Goal: Use online tool/utility: Use online tool/utility

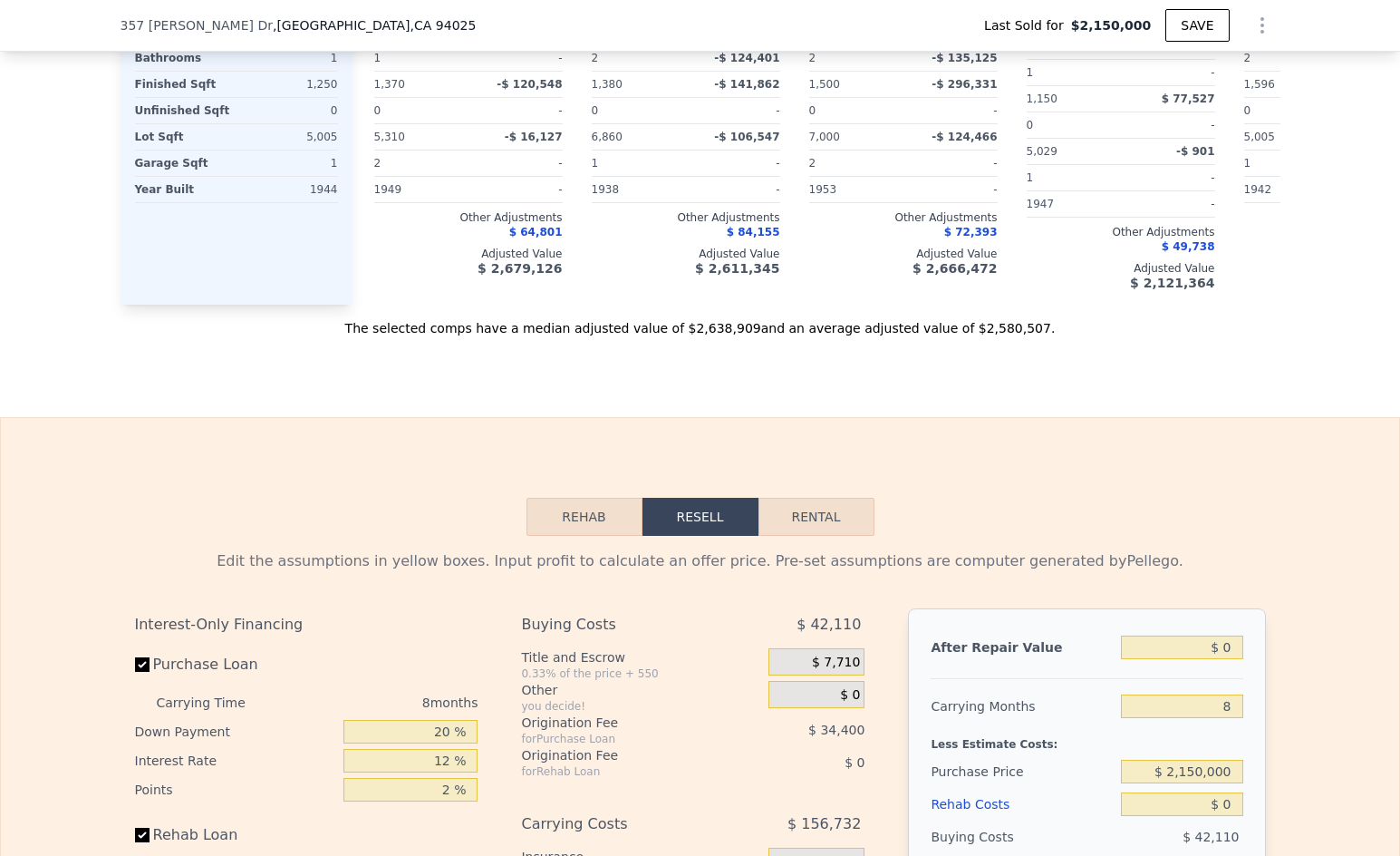
scroll to position [2571, 0]
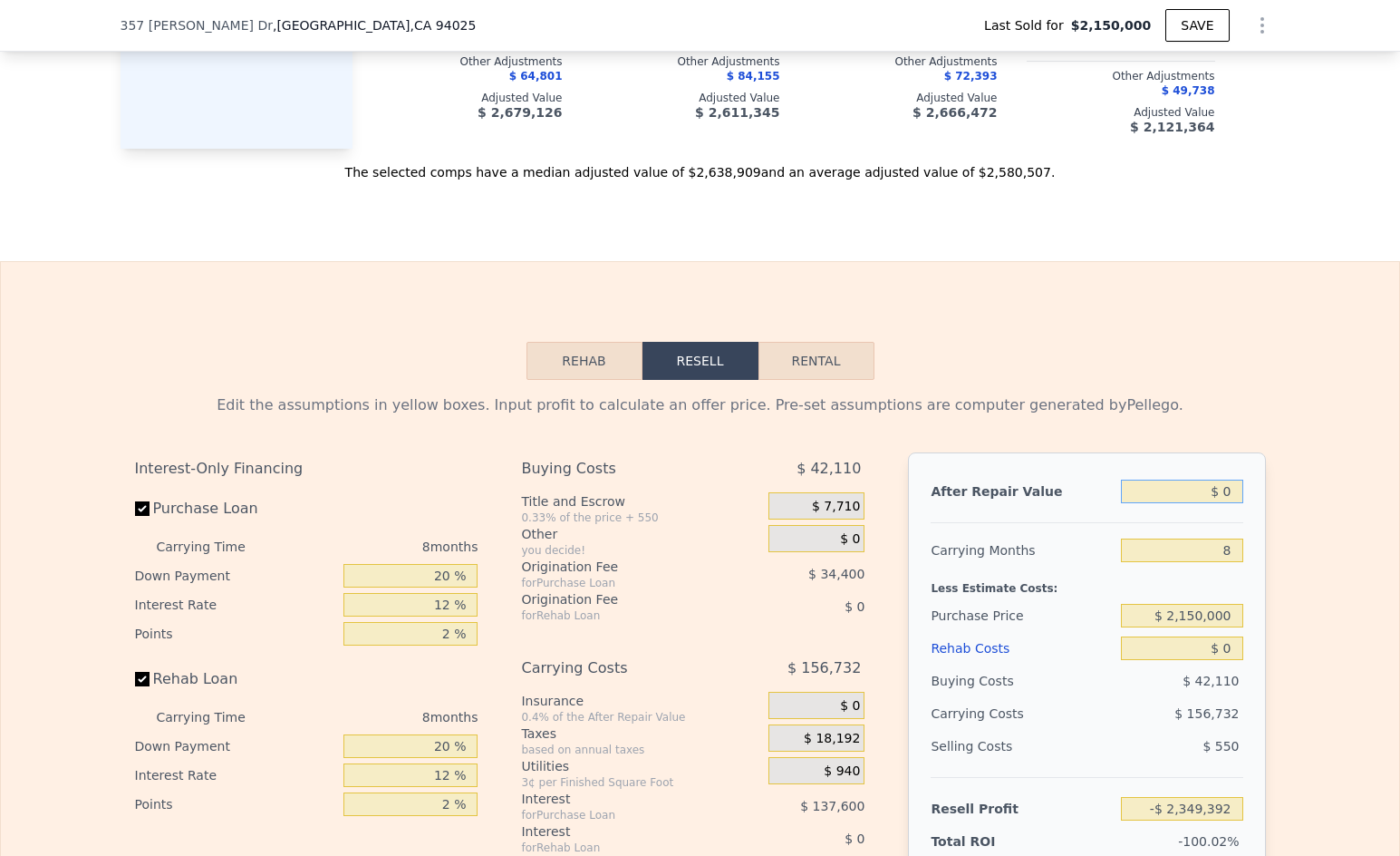
drag, startPoint x: 1225, startPoint y: 515, endPoint x: 1251, endPoint y: 523, distance: 27.2
click at [1225, 503] on input "$ 0" at bounding box center [1182, 491] width 121 height 24
type input "$ 7"
type input "-$ 2,349,385"
type input "$ 8"
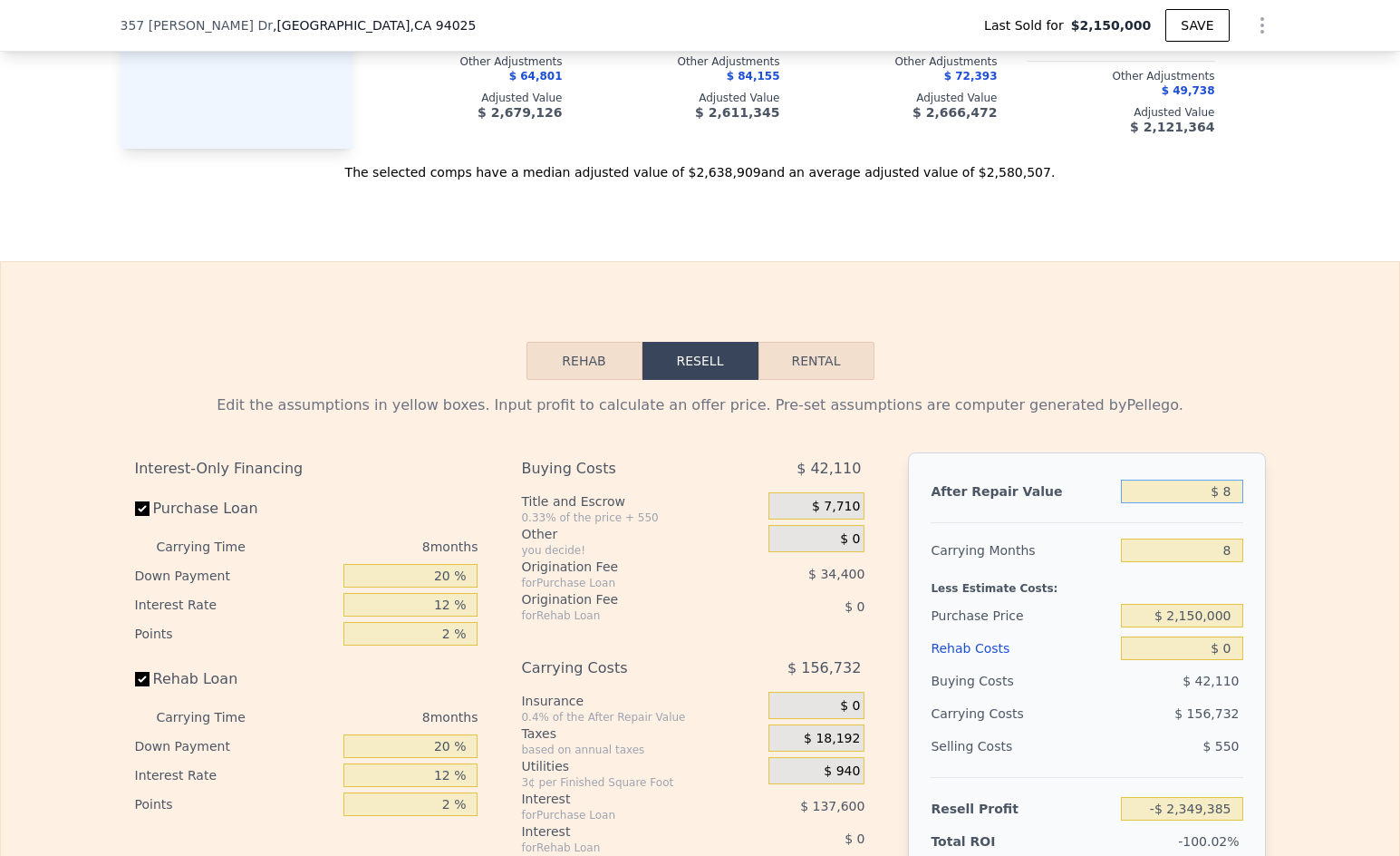
type input "-$ 2,349,384"
type input "$ 80"
type input "-$ 2,349,316"
type input "$ 800"
type input "-$ 2,348,637"
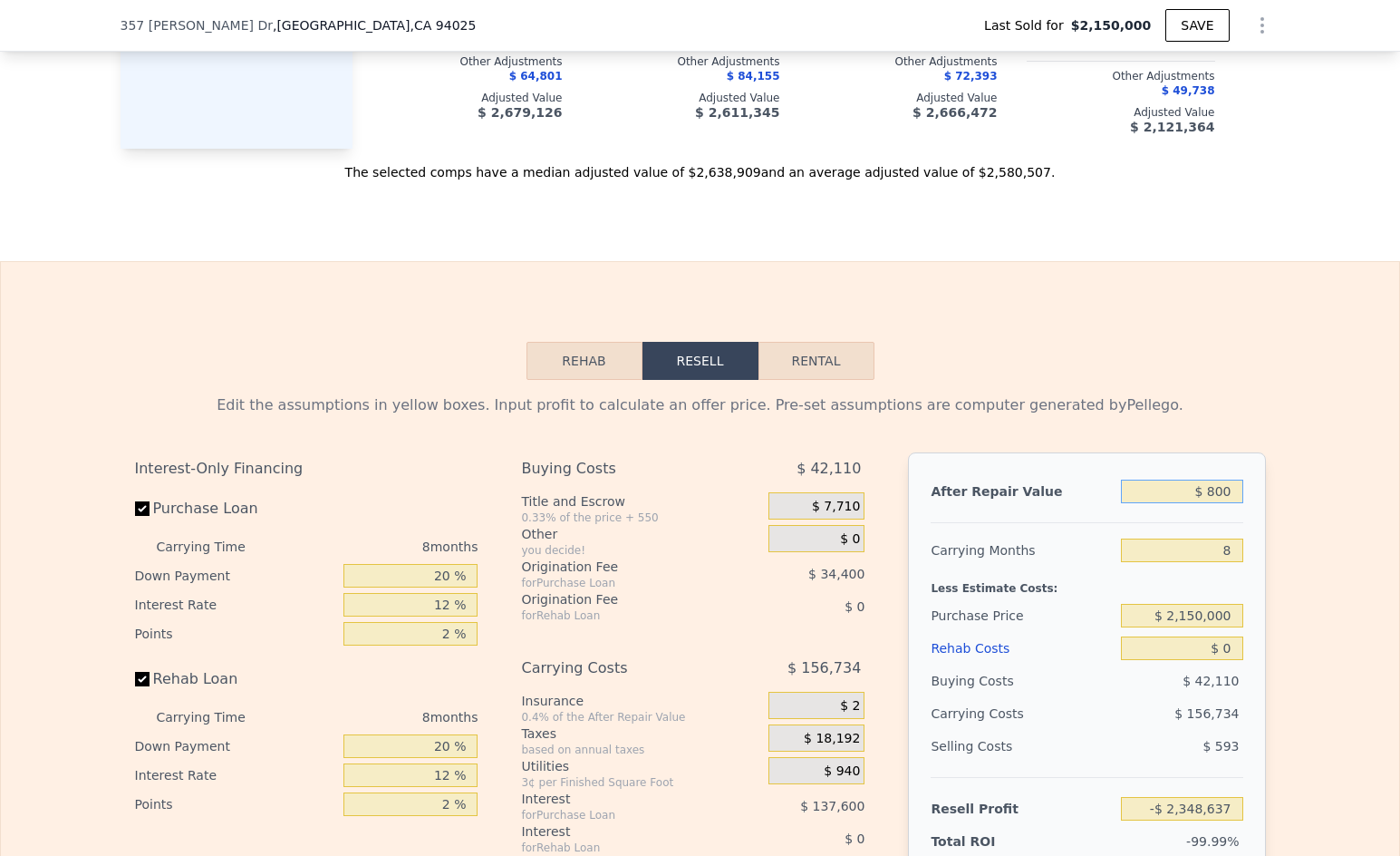
type input "$ 8,000"
type input "-$ 2,341,840"
type input "$ 80,000"
type input "-$ 2,273,871"
type input "$ 800,000"
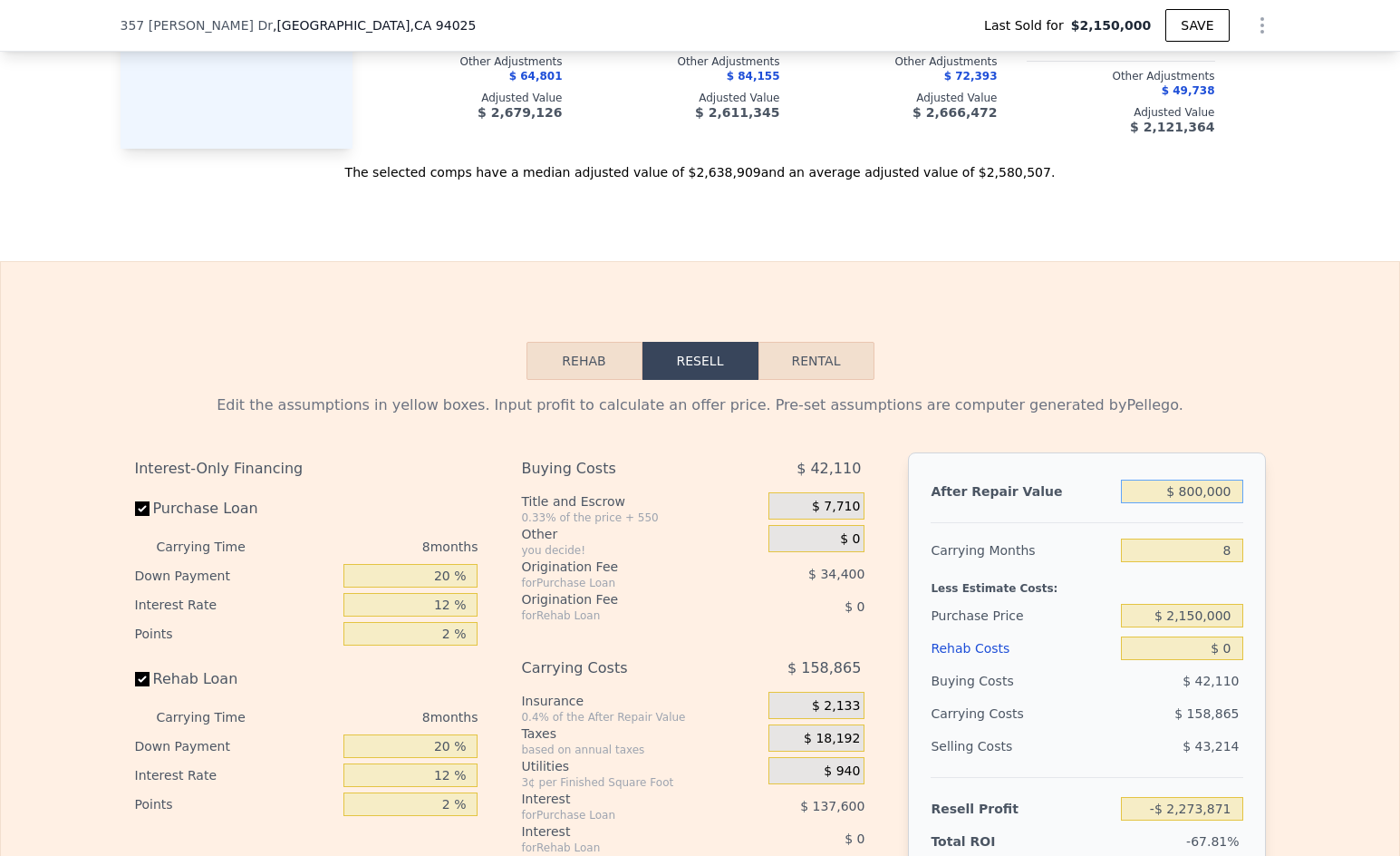
type input "-$ 1,594,189"
type input "$ 800,000"
drag, startPoint x: 1232, startPoint y: 577, endPoint x: 1207, endPoint y: 576, distance: 25.0
click at [1207, 562] on input "8" at bounding box center [1182, 550] width 121 height 24
type input "2"
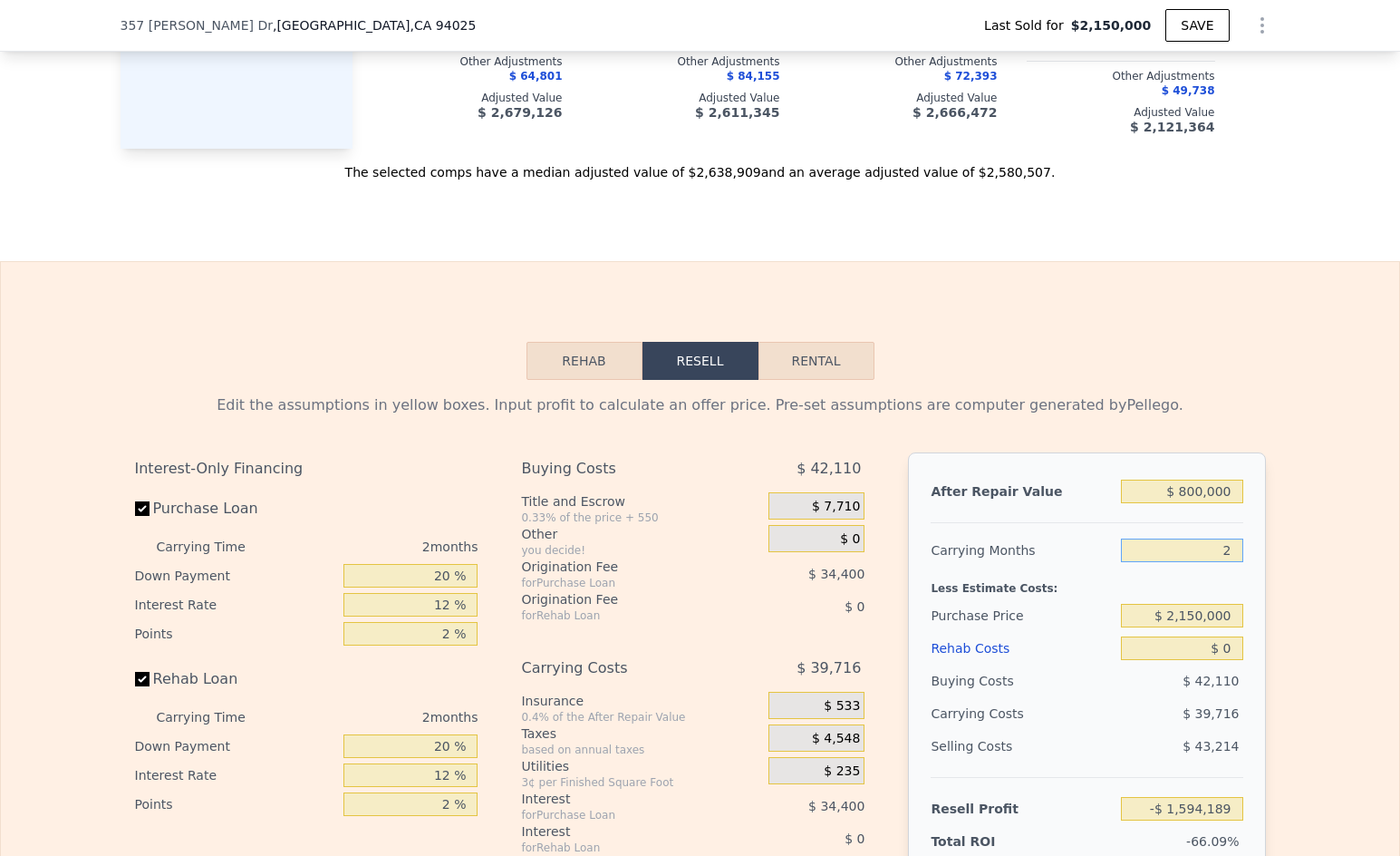
type input "-$ 1,475,040"
type input "24"
type input "-$ 1,911,920"
type input "24"
drag, startPoint x: 1225, startPoint y: 642, endPoint x: 1167, endPoint y: 638, distance: 58.1
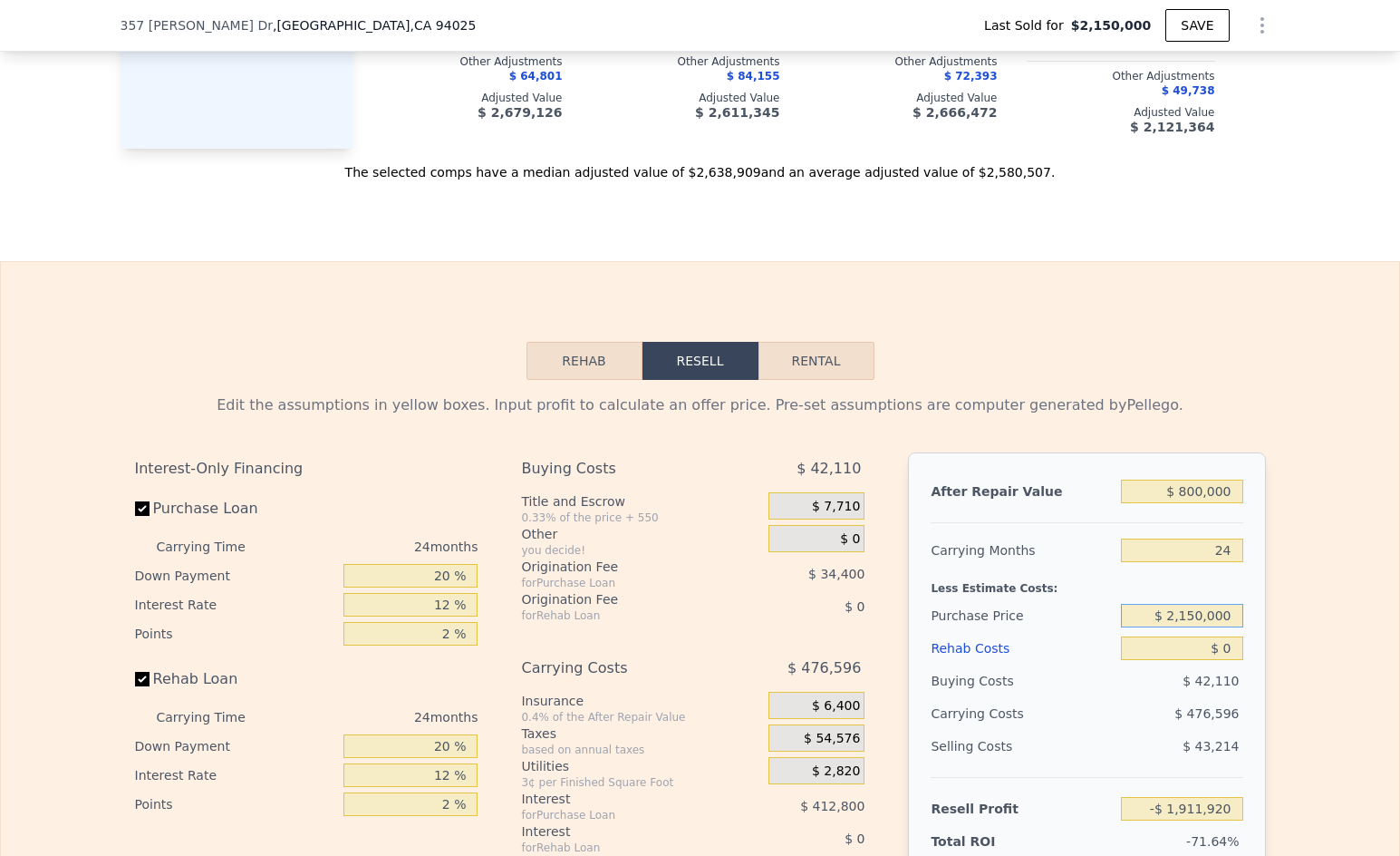
click at [1167, 627] on input "$ 2,150,000" at bounding box center [1182, 615] width 121 height 24
type input "$ 300,000"
type input "$ 329,041"
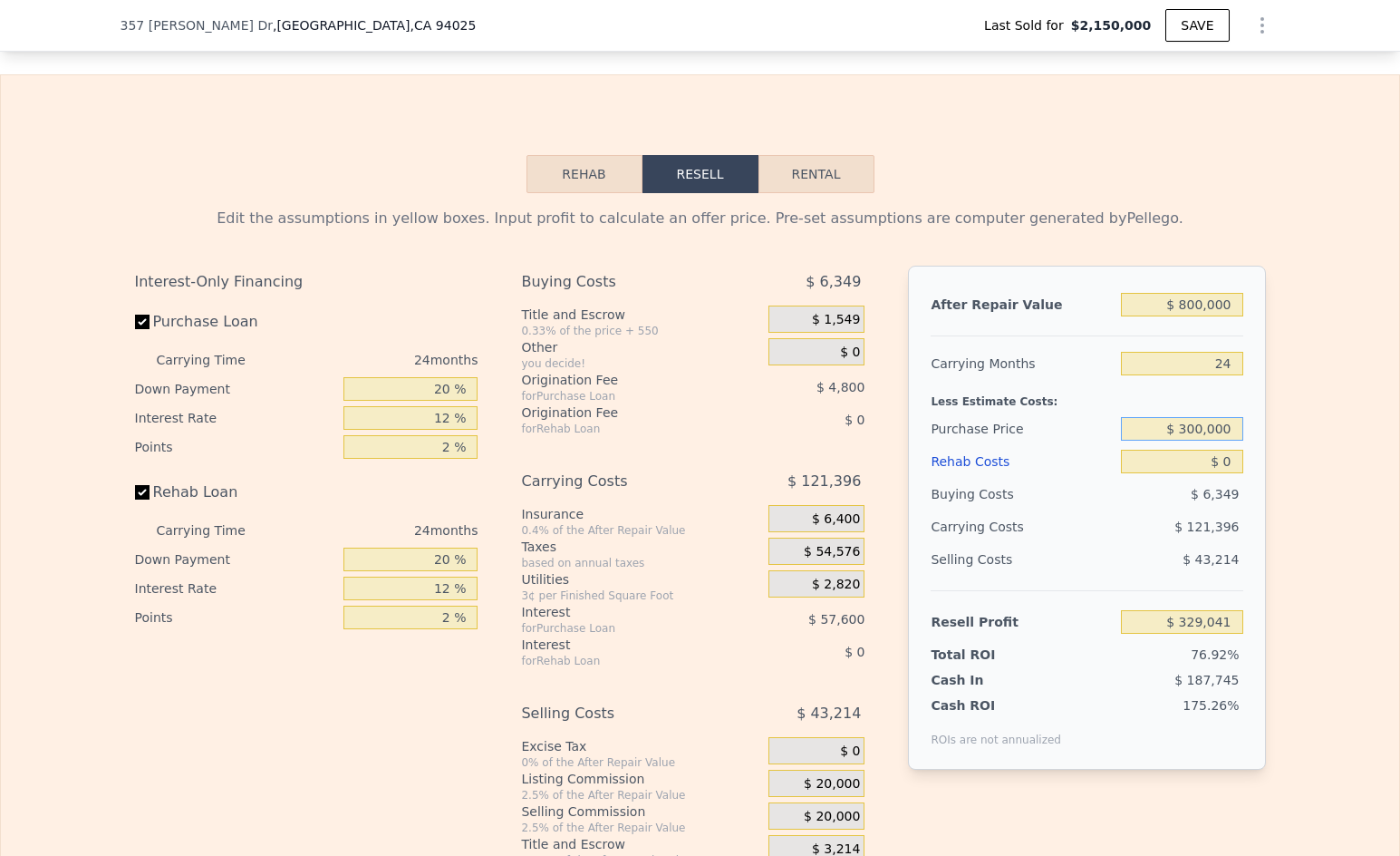
scroll to position [2761, 0]
type input "$ 2,586,000"
type input "8"
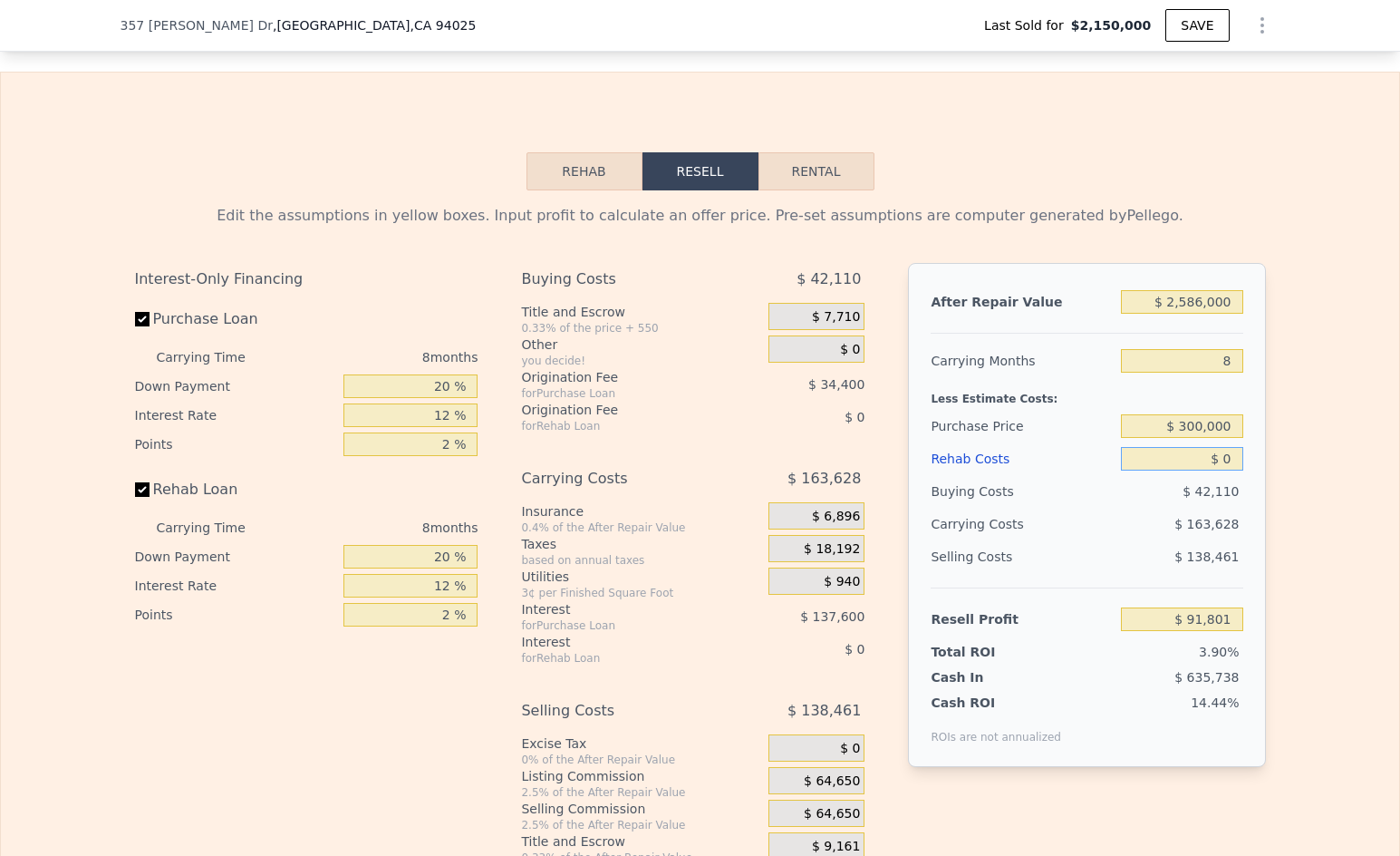
type input "$ 2,095,962"
click at [1230, 471] on input "$ 0" at bounding box center [1182, 458] width 121 height 24
drag, startPoint x: 1232, startPoint y: 327, endPoint x: 1153, endPoint y: 327, distance: 79.0
click at [1153, 314] on input "$ 2,586,000" at bounding box center [1182, 302] width 121 height 24
type input "$ 8"
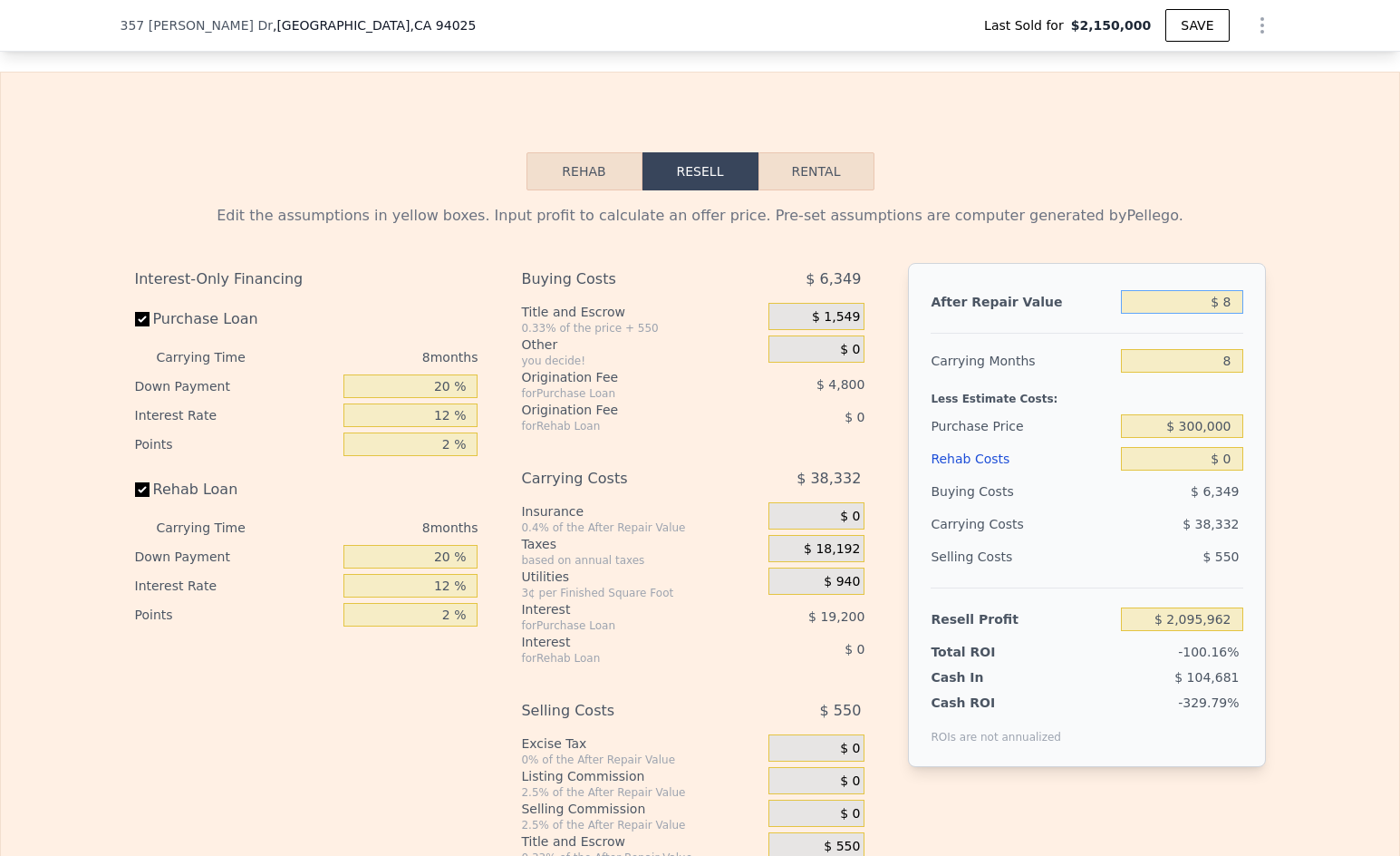
type input "-$ 345,223"
type input "$ 80"
type input "-$ 345,155"
type input "$ 800"
type input "-$ 344,476"
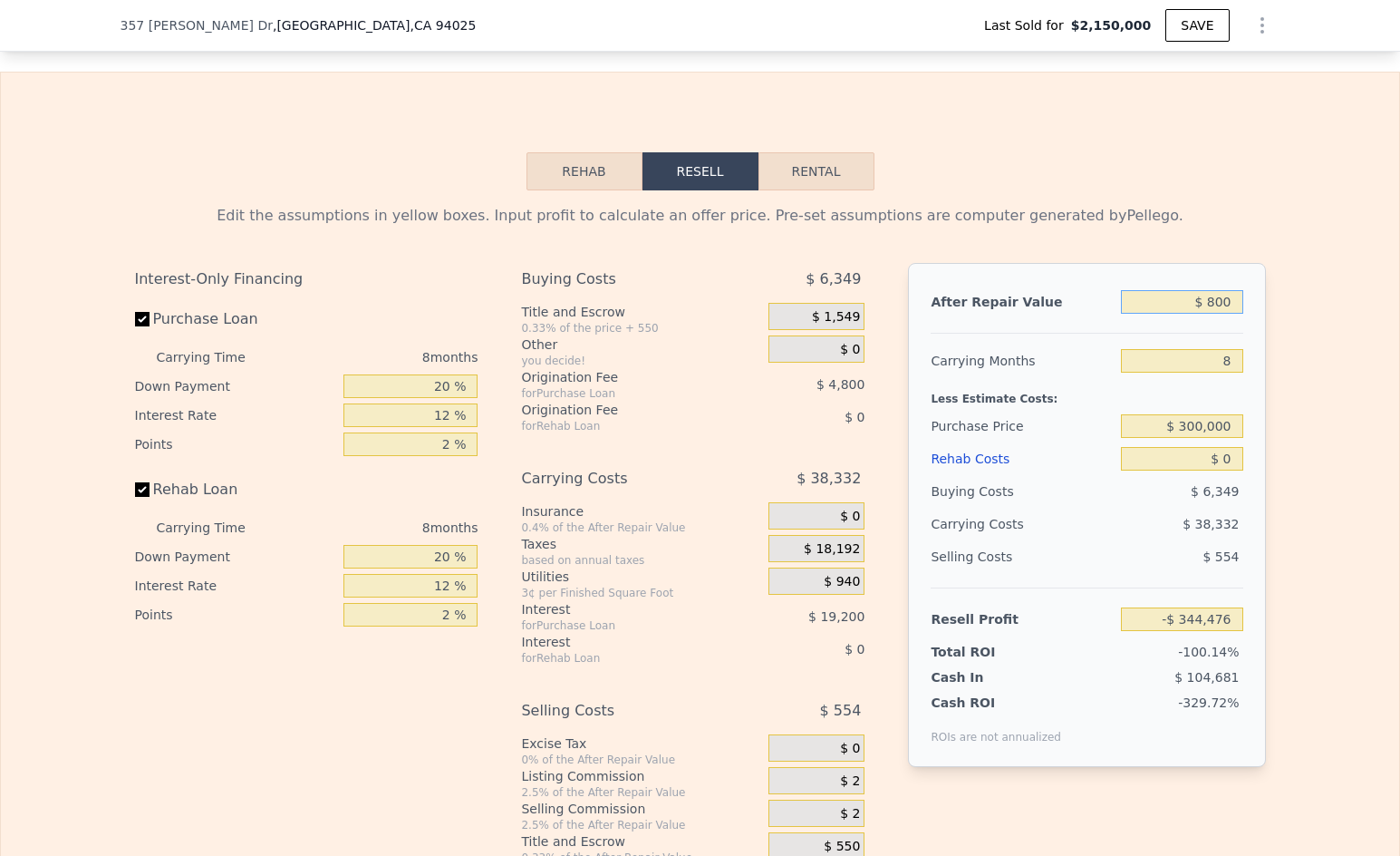
type input "$ 8,000"
type input "-$ 337,679"
type input "$ 80,000"
type input "-$ 269,710"
type input "$ 800,000"
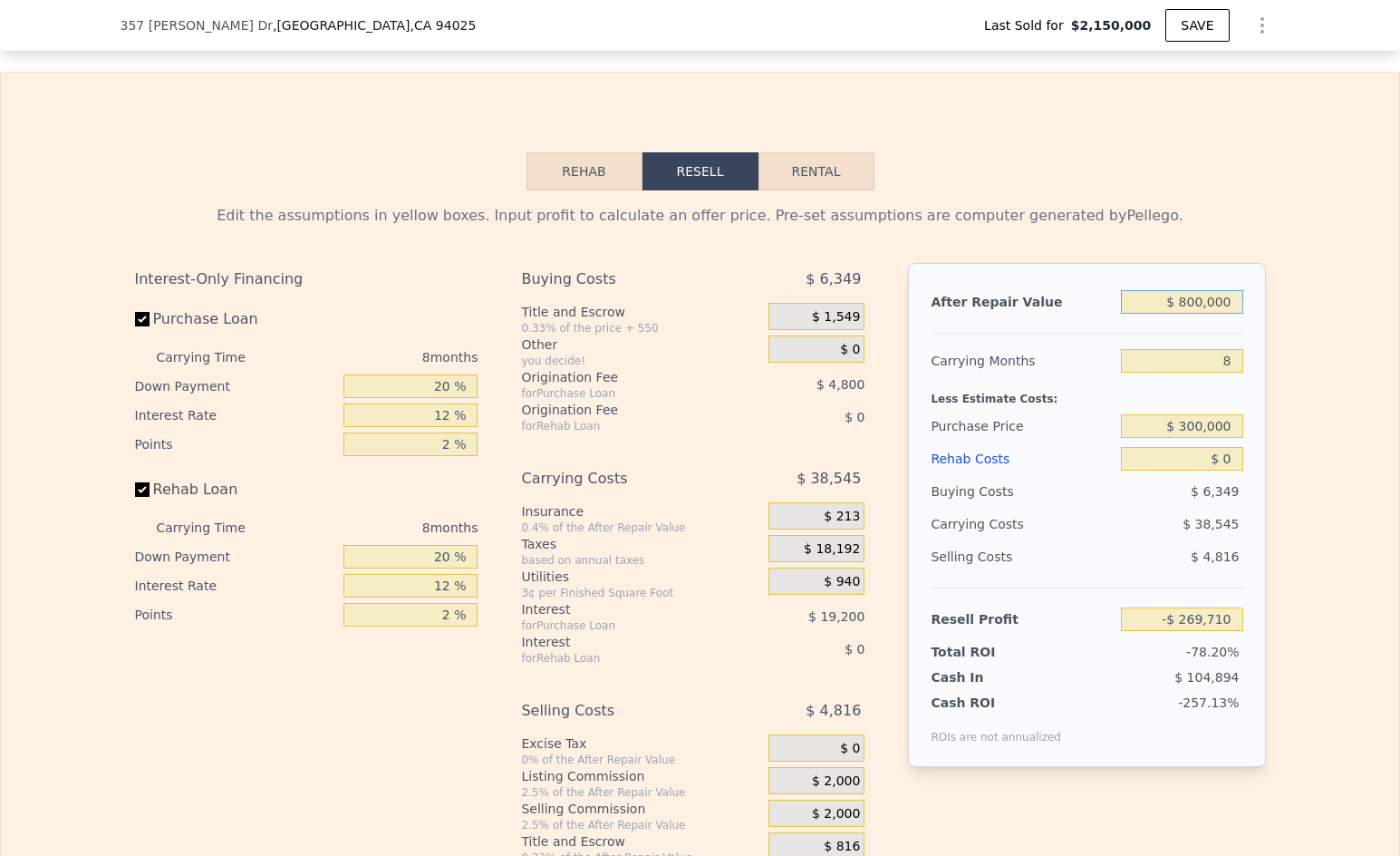
type input "$ 409,972"
type input "$ 800,000"
type input "24"
type input "$ 329,041"
type input "24"
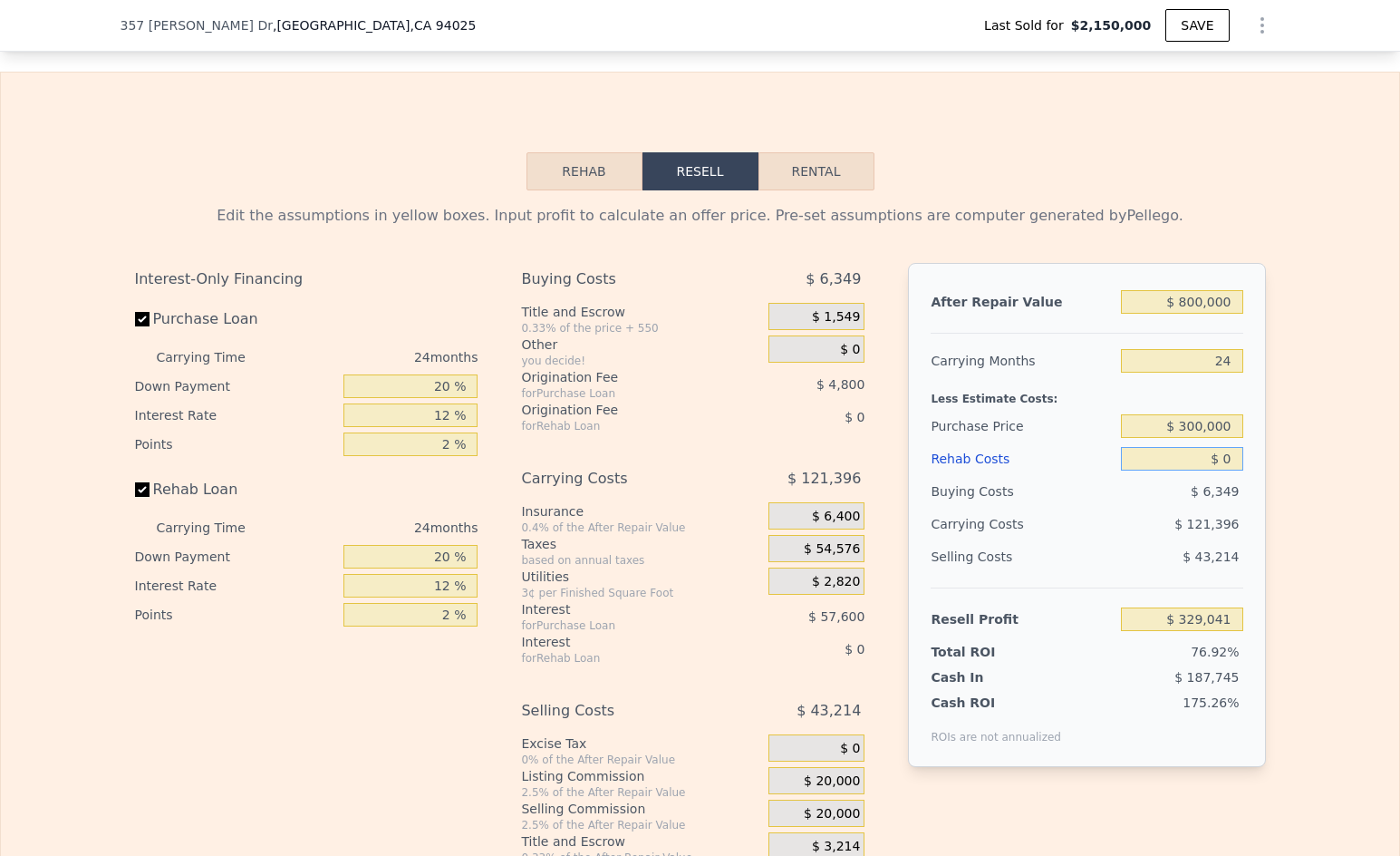
click at [1230, 471] on input "$ 0" at bounding box center [1182, 458] width 121 height 24
click at [1228, 471] on input "$ 0" at bounding box center [1182, 458] width 121 height 24
type input "$ 3"
type input "$ 329,038"
type input "$ 35"
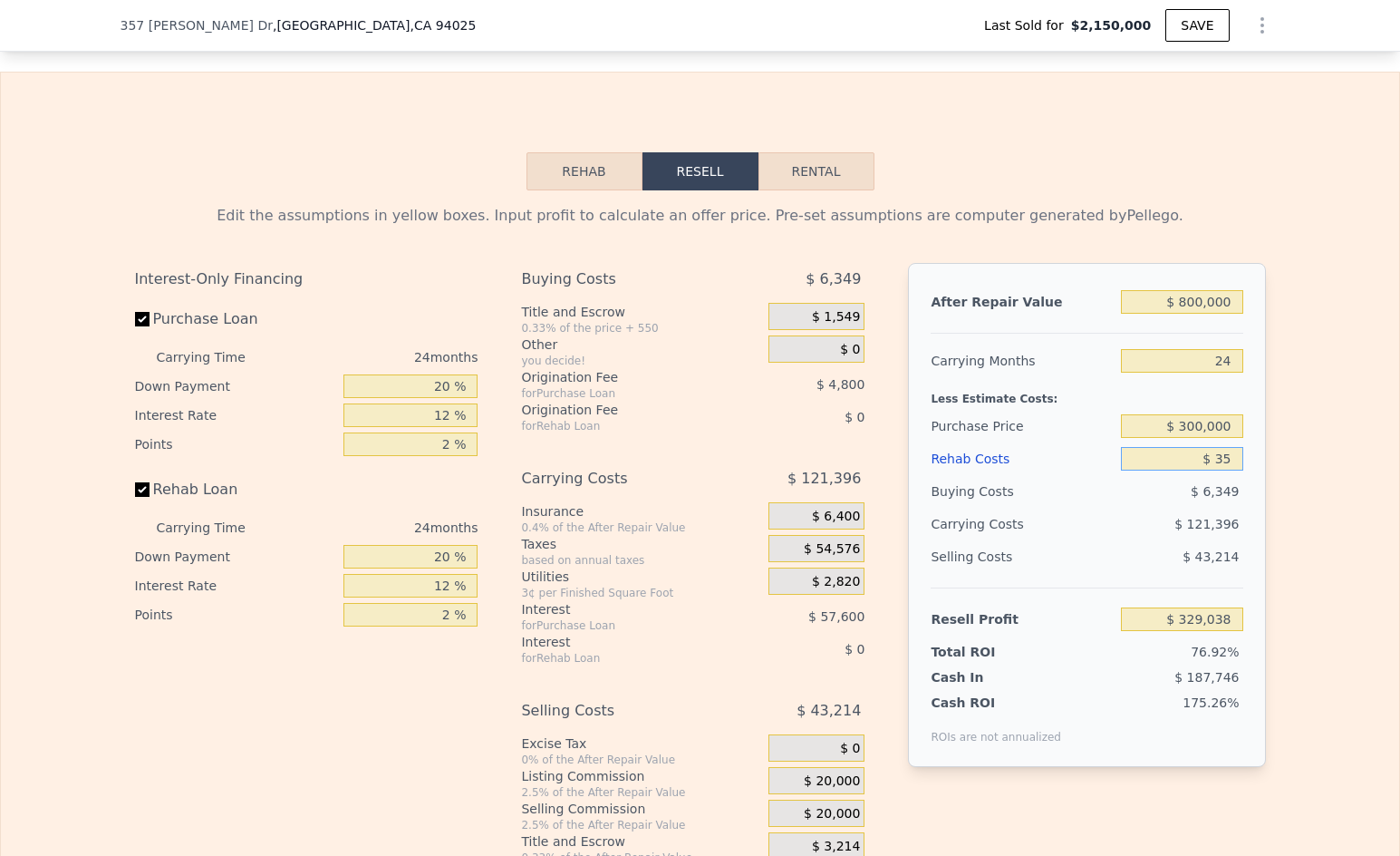
type input "$ 329,005"
type input "$ 350"
type input "$ 328,613"
type input "$ 3,500"
type input "$ 324,813"
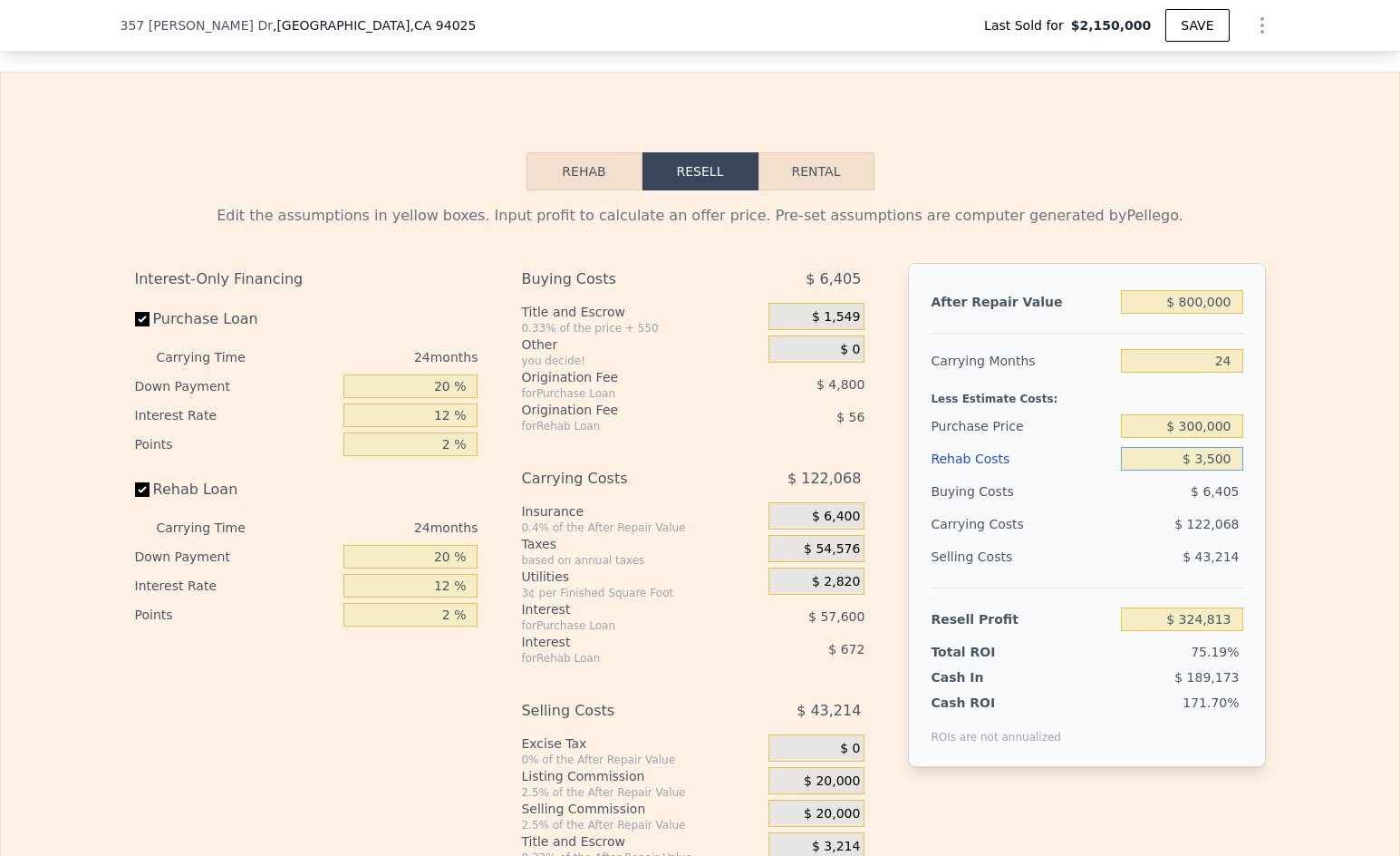
type input "$ 35,000"
type input "$ 286,761"
type input "$ 350,000"
type input "-$ 93,759"
type input "$ 350,000"
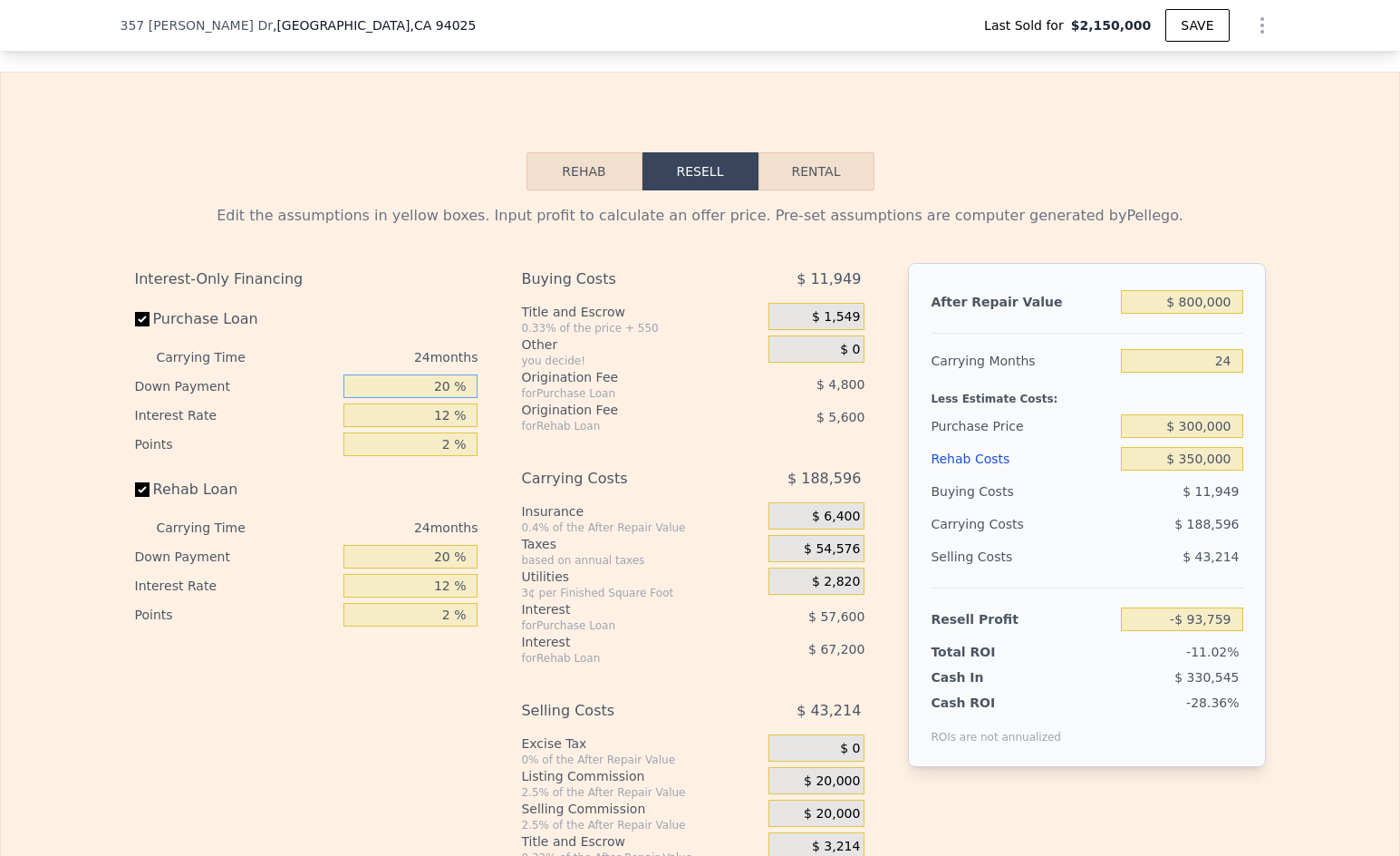
drag, startPoint x: 443, startPoint y: 408, endPoint x: 423, endPoint y: 408, distance: 20.0
click at [423, 398] on input "20 %" at bounding box center [410, 386] width 134 height 24
type input "1 %"
type input "-$ 108,579"
type input "10 %"
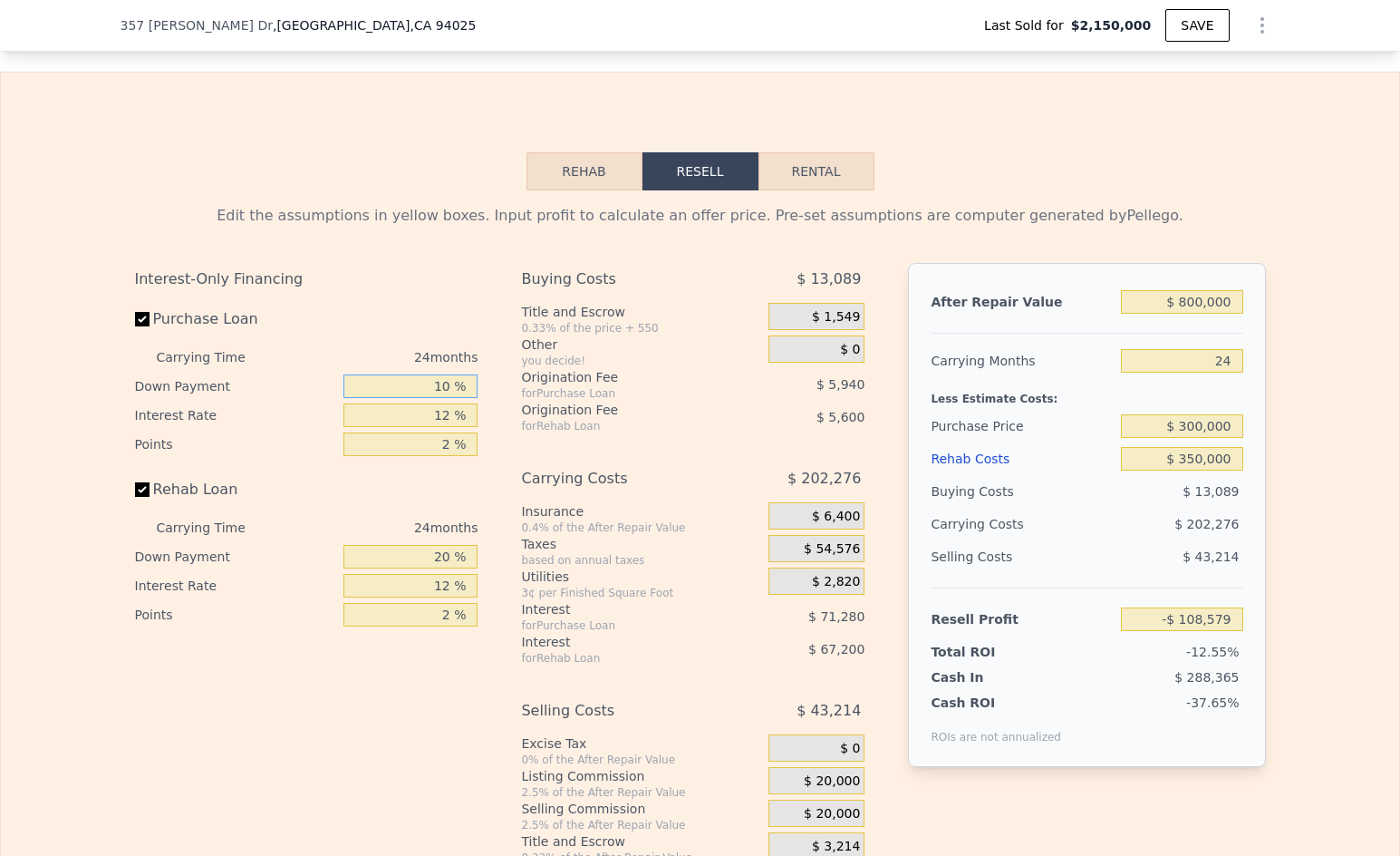
type input "-$ 101,559"
type input "10 %"
drag, startPoint x: 1228, startPoint y: 449, endPoint x: 1154, endPoint y: 451, distance: 74.0
click at [1154, 438] on input "$ 300,000" at bounding box center [1182, 426] width 121 height 24
type input "$ 250,000"
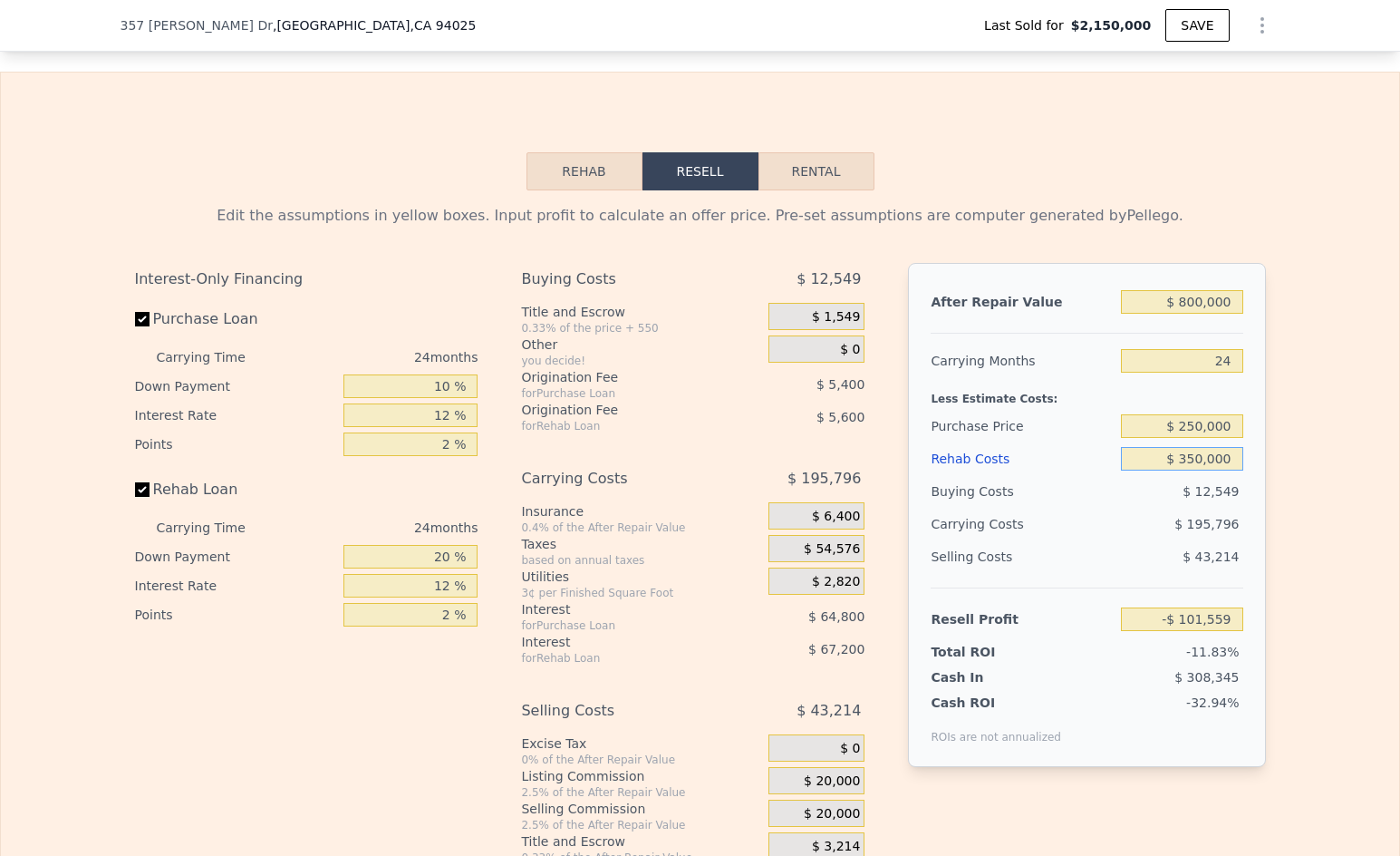
click at [1225, 471] on input "$ 350,000" at bounding box center [1182, 458] width 121 height 24
type input "-$ 39,693"
type input "$ 3,500"
type input "$ 378,879"
type input "$ 350"
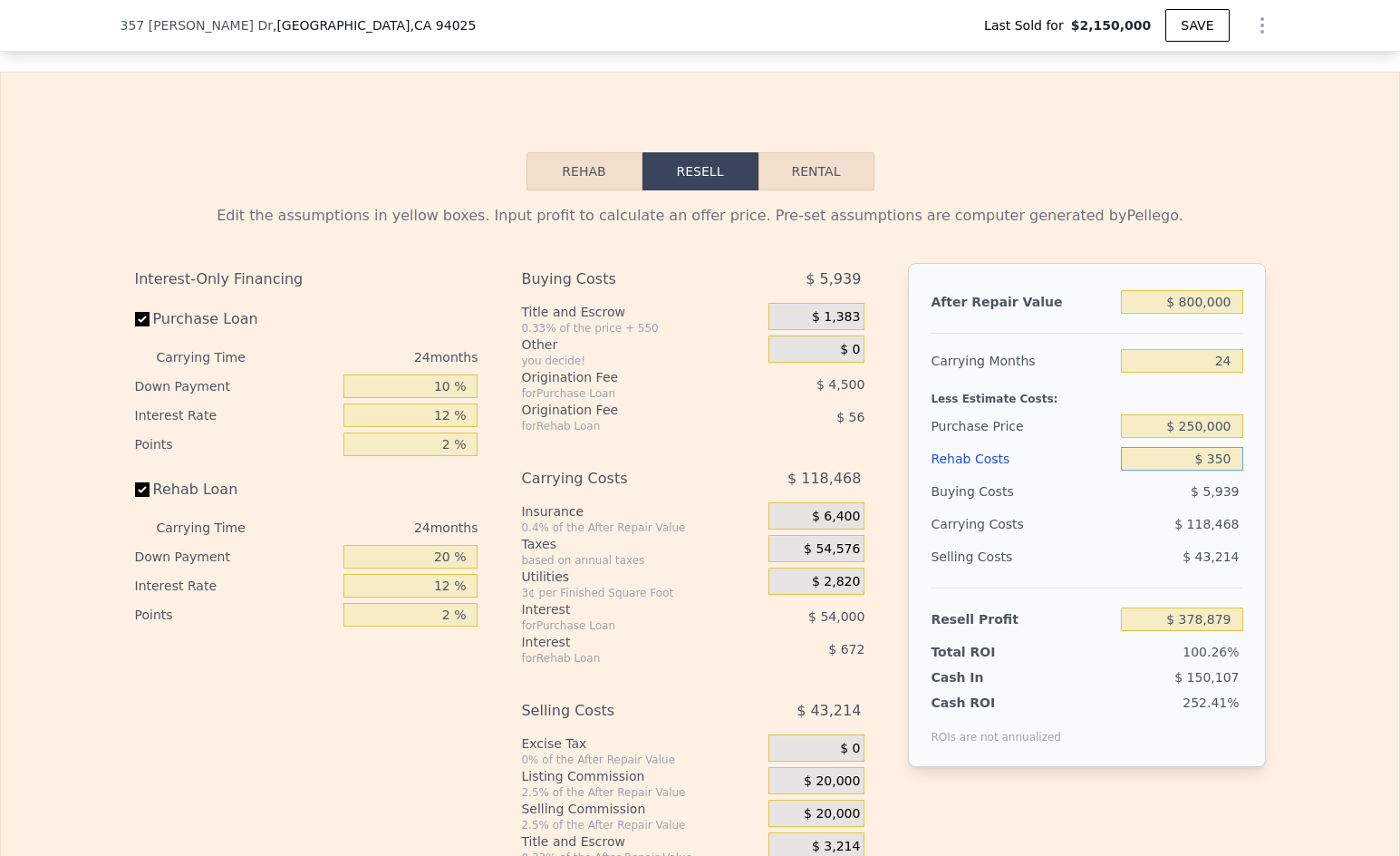
type input "$ 382,679"
type input "$ 35"
type input "$ 383,071"
type input "$ 3"
type input "$ 383,104"
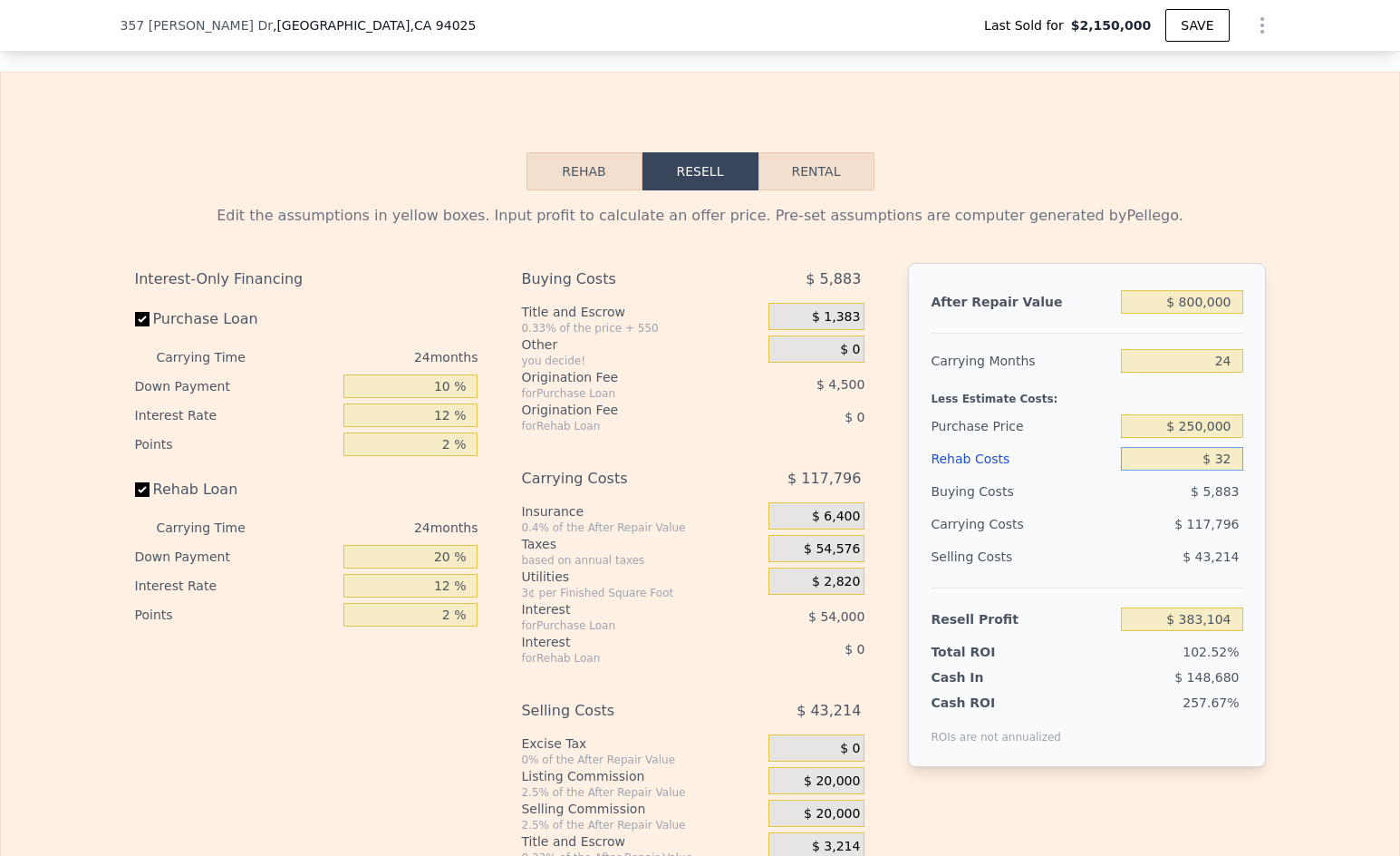
type input "$ 329"
type input "$ 382,701"
type input "$ 3,290"
type input "$ 379,140"
type input "$ 32,900"
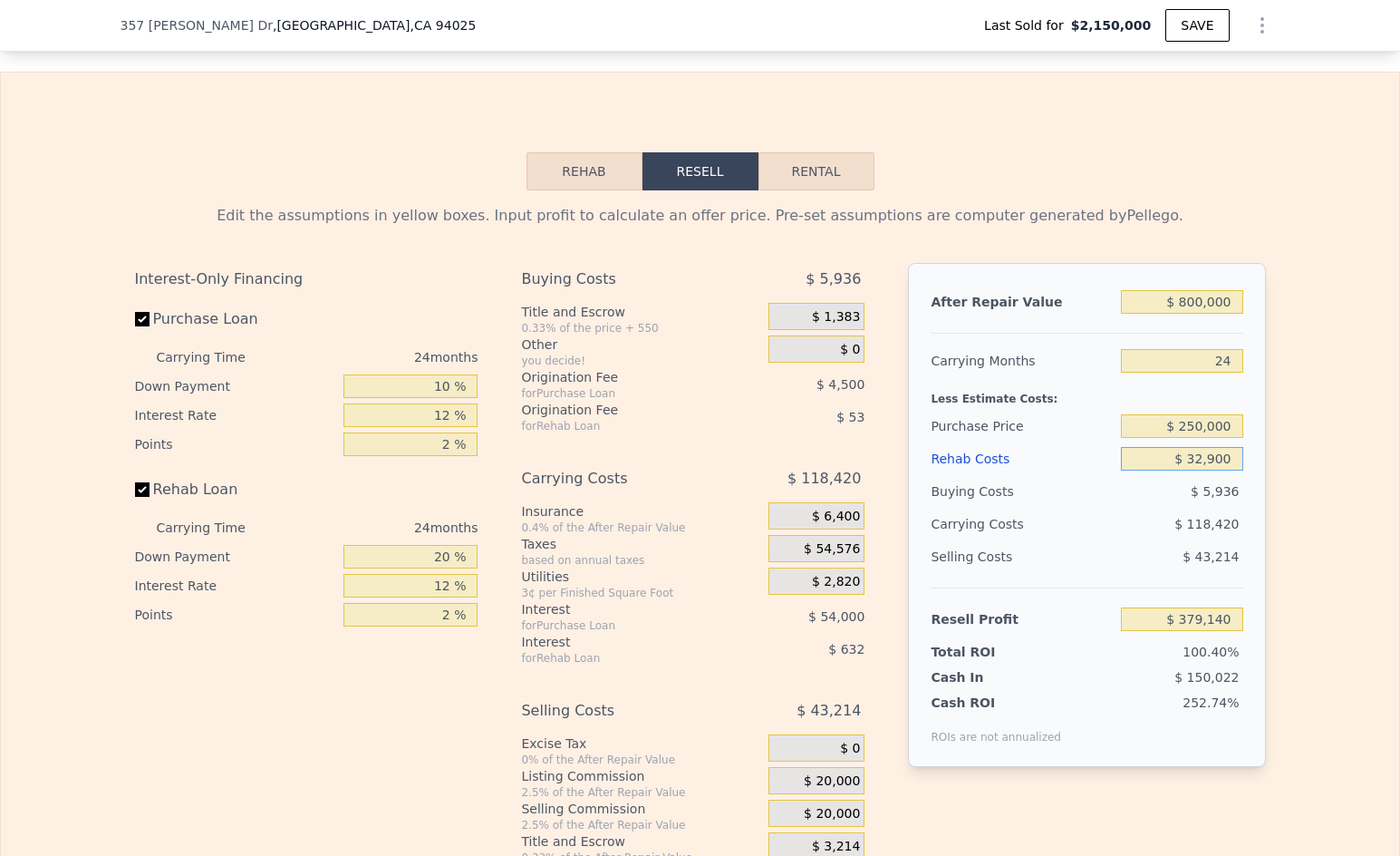
type input "$ 343,369"
type input "$ 329,000"
type input "-$ 14,325"
type input "$ 329,000"
click at [1272, 453] on div "Edit the assumptions in yellow boxes. Input profit to calculate an offer price.…" at bounding box center [700, 528] width 1160 height 675
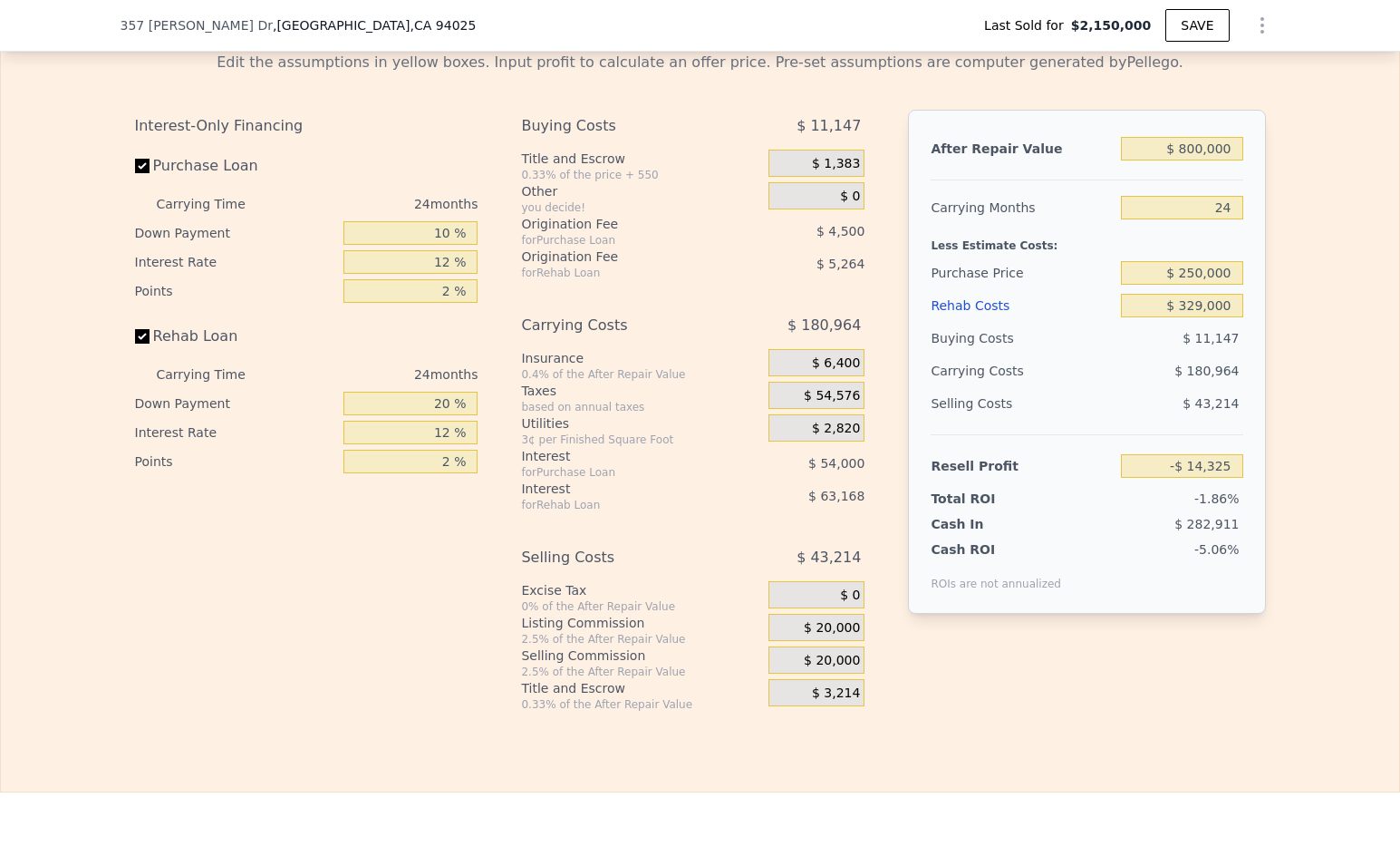
scroll to position [3051, 0]
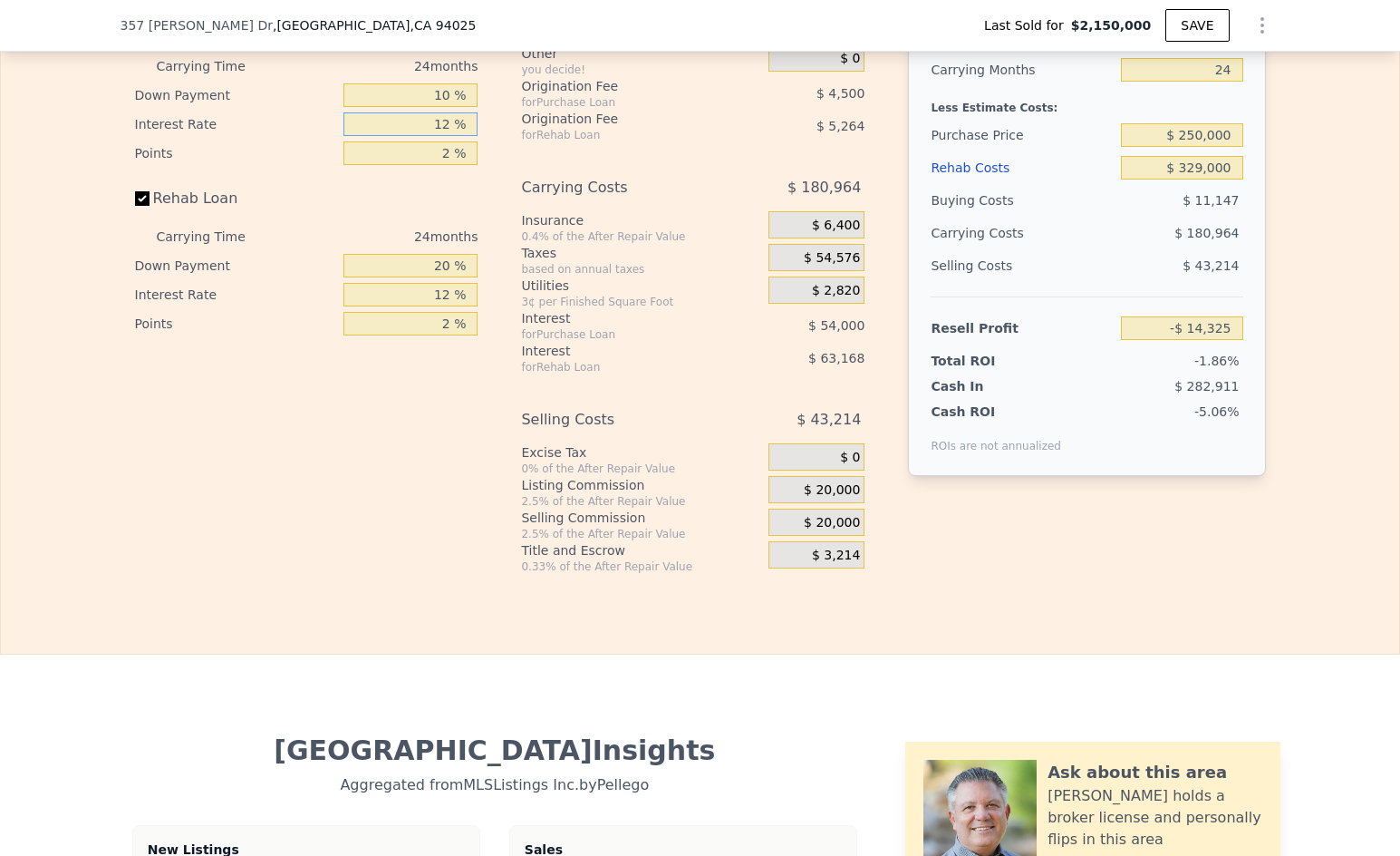
click at [433, 136] on input "12 %" at bounding box center [410, 123] width 134 height 24
type input "10 %"
type input "-$ 5,325"
type input "10 %"
type input "1 %"
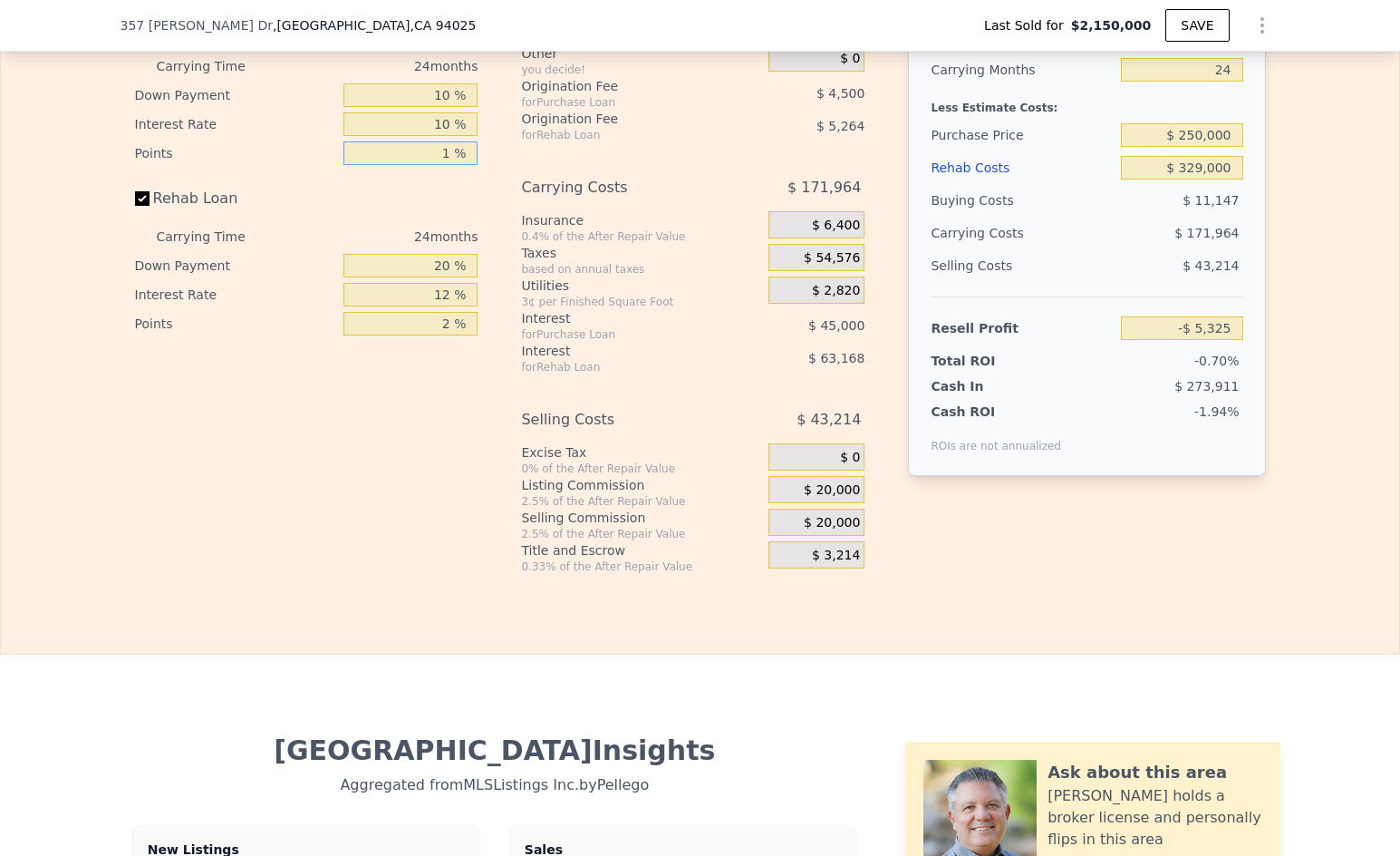
type input "-$ 3,075"
type input "1 %"
type input "-$ 19,325"
type input "10 %"
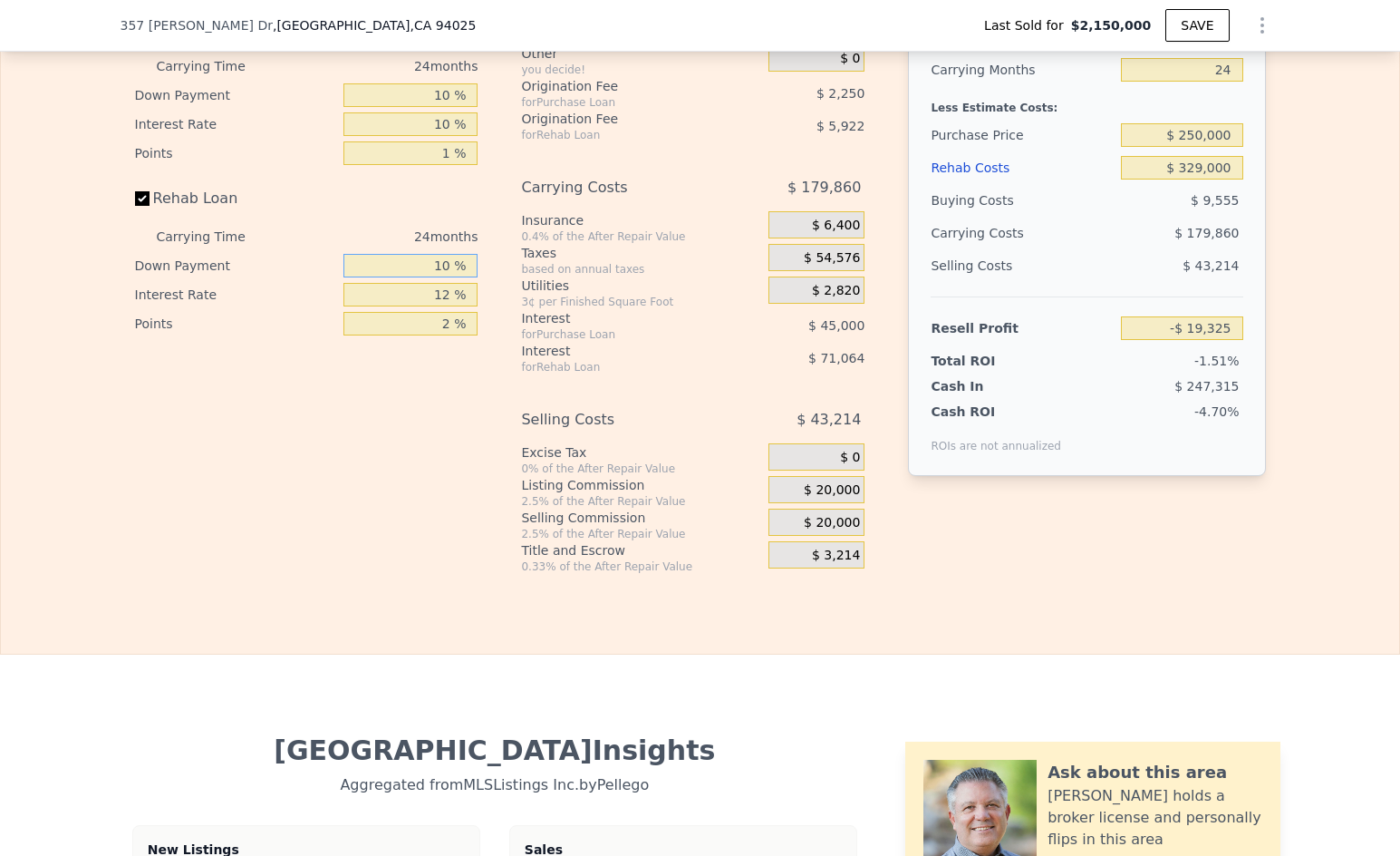
type input "-$ 11,629"
type input "10 %"
type input "1 %"
type input "$ 53,507"
type input "10 %"
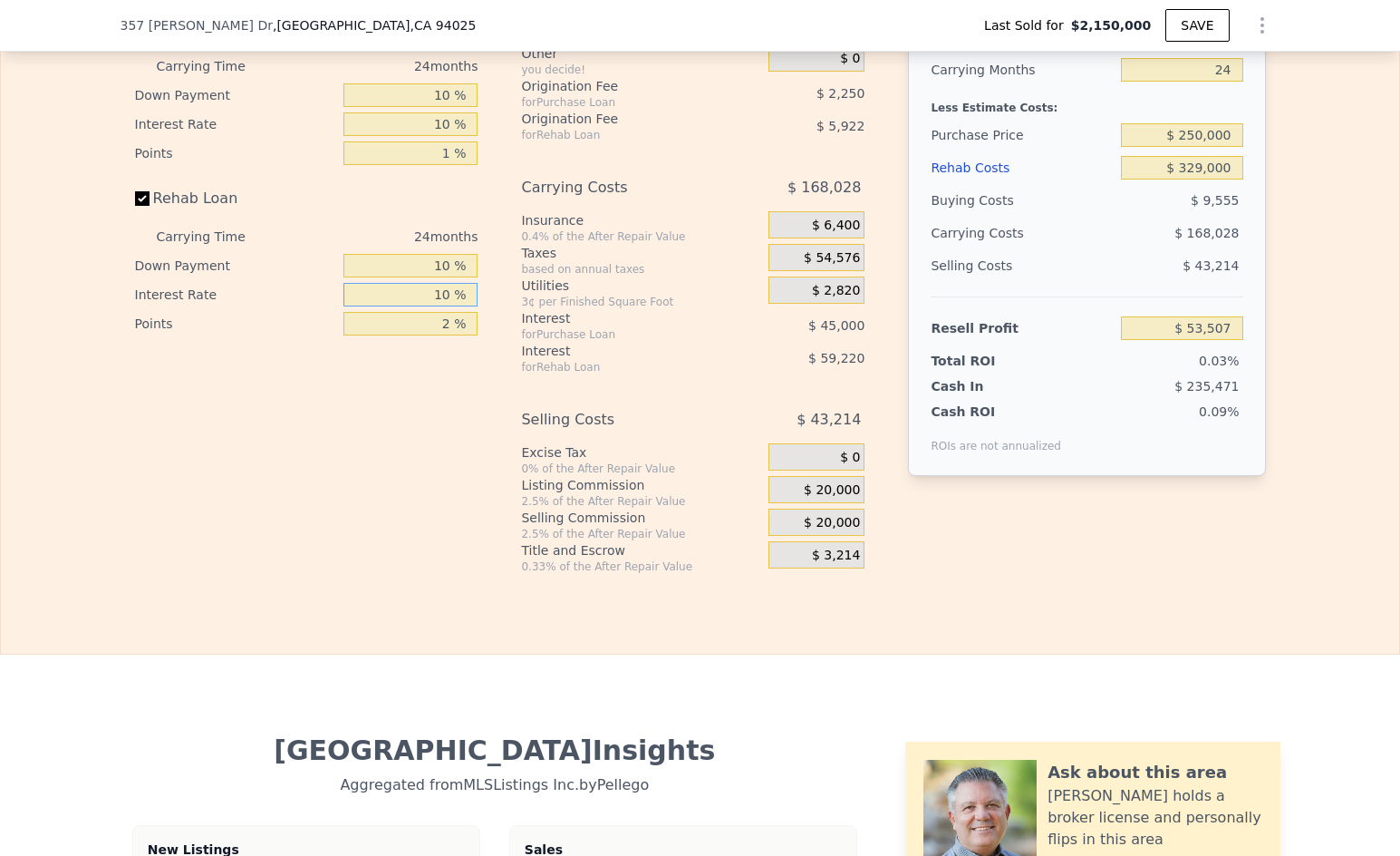
type input "$ 203"
type input "10 %"
type input "0 %"
type input "$ 6,125"
type input "0 %"
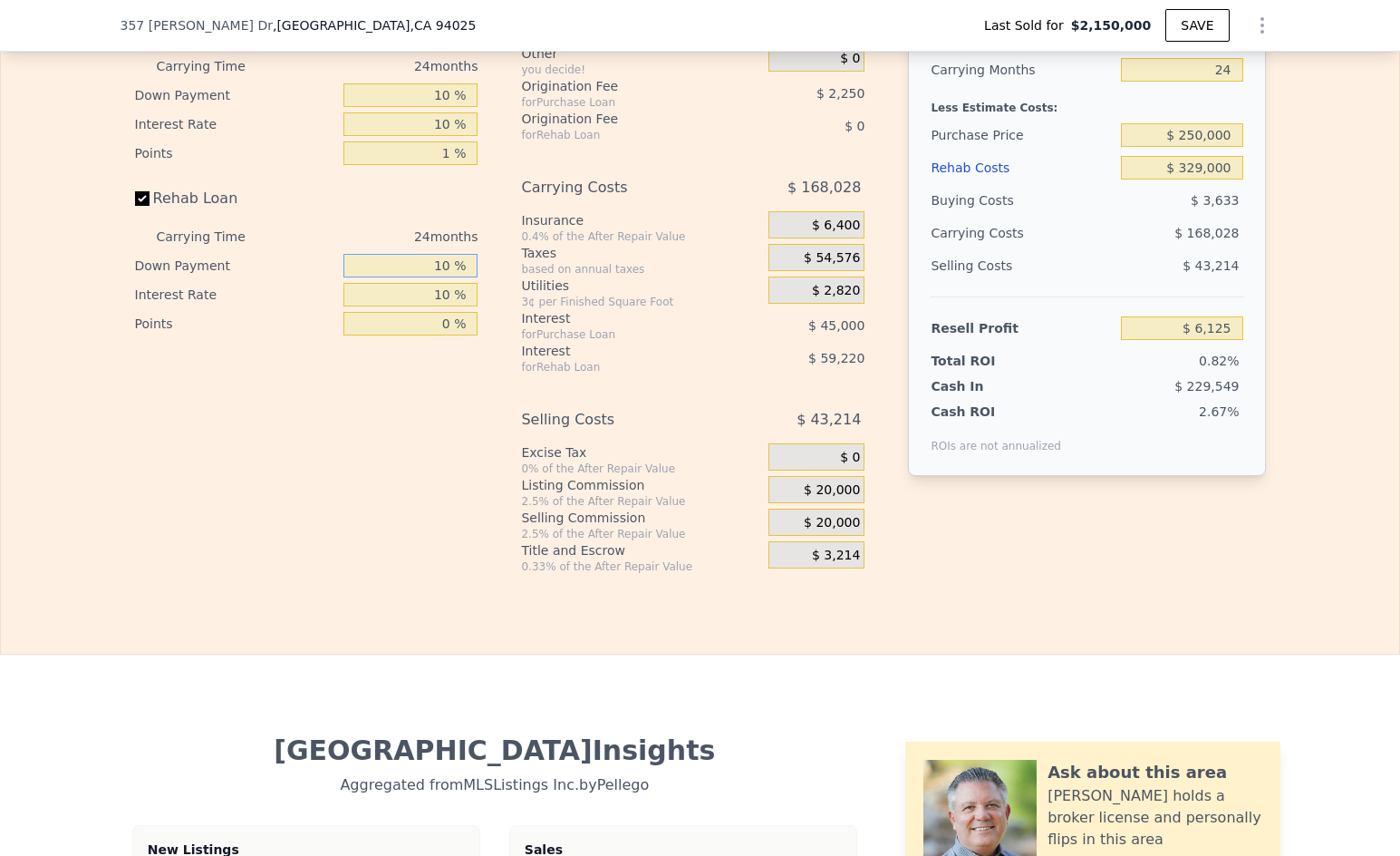
drag, startPoint x: 407, startPoint y: 291, endPoint x: 396, endPoint y: 292, distance: 11.0
click at [396, 277] on input "10 %" at bounding box center [410, 266] width 134 height 24
type input "0 %"
type input "-$ 451"
type input "0 %"
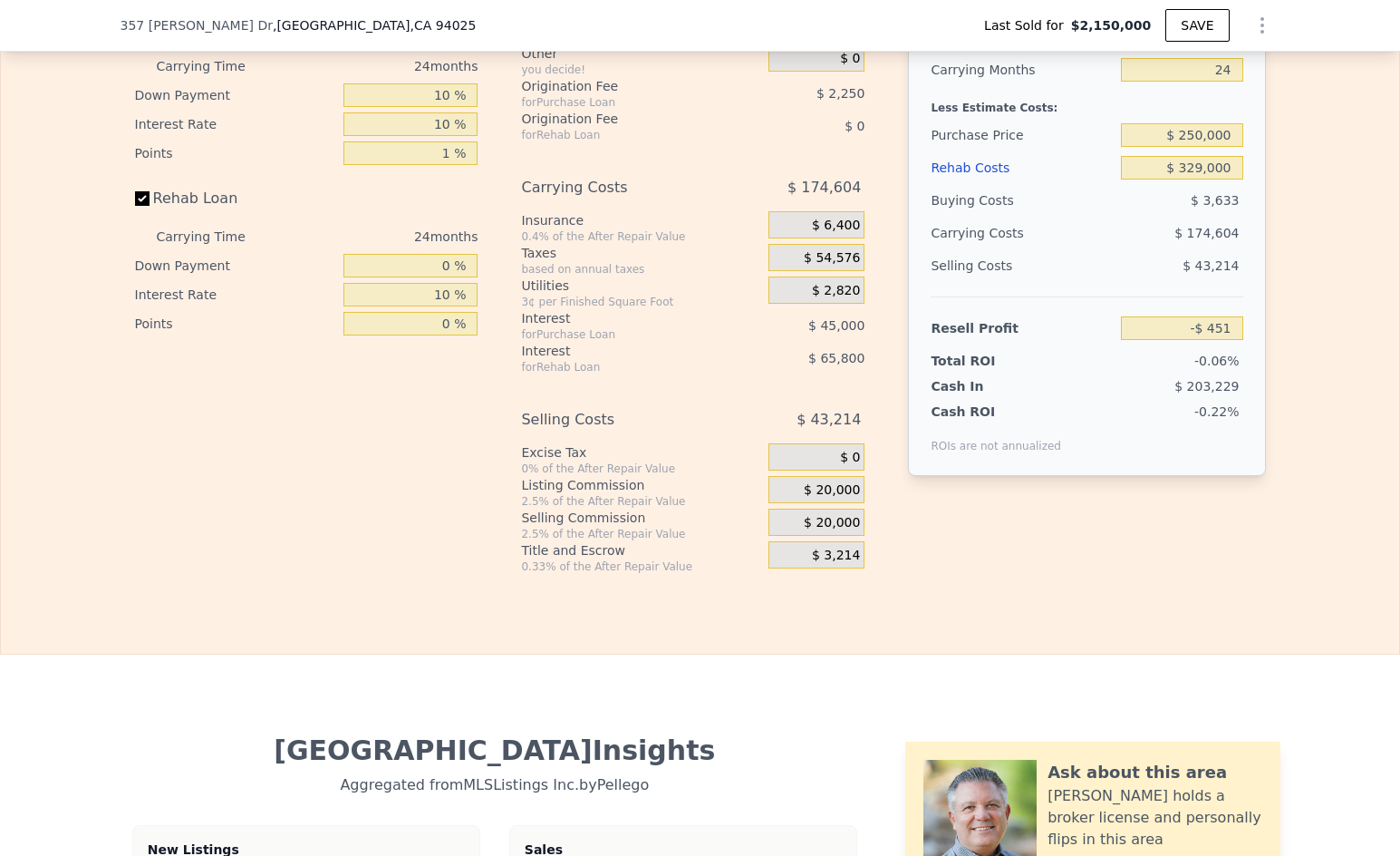
click at [1009, 574] on div "Interest-Only Financing Purchase Loan Carrying Time 24 months Down Payment 10 %…" at bounding box center [700, 272] width 1131 height 602
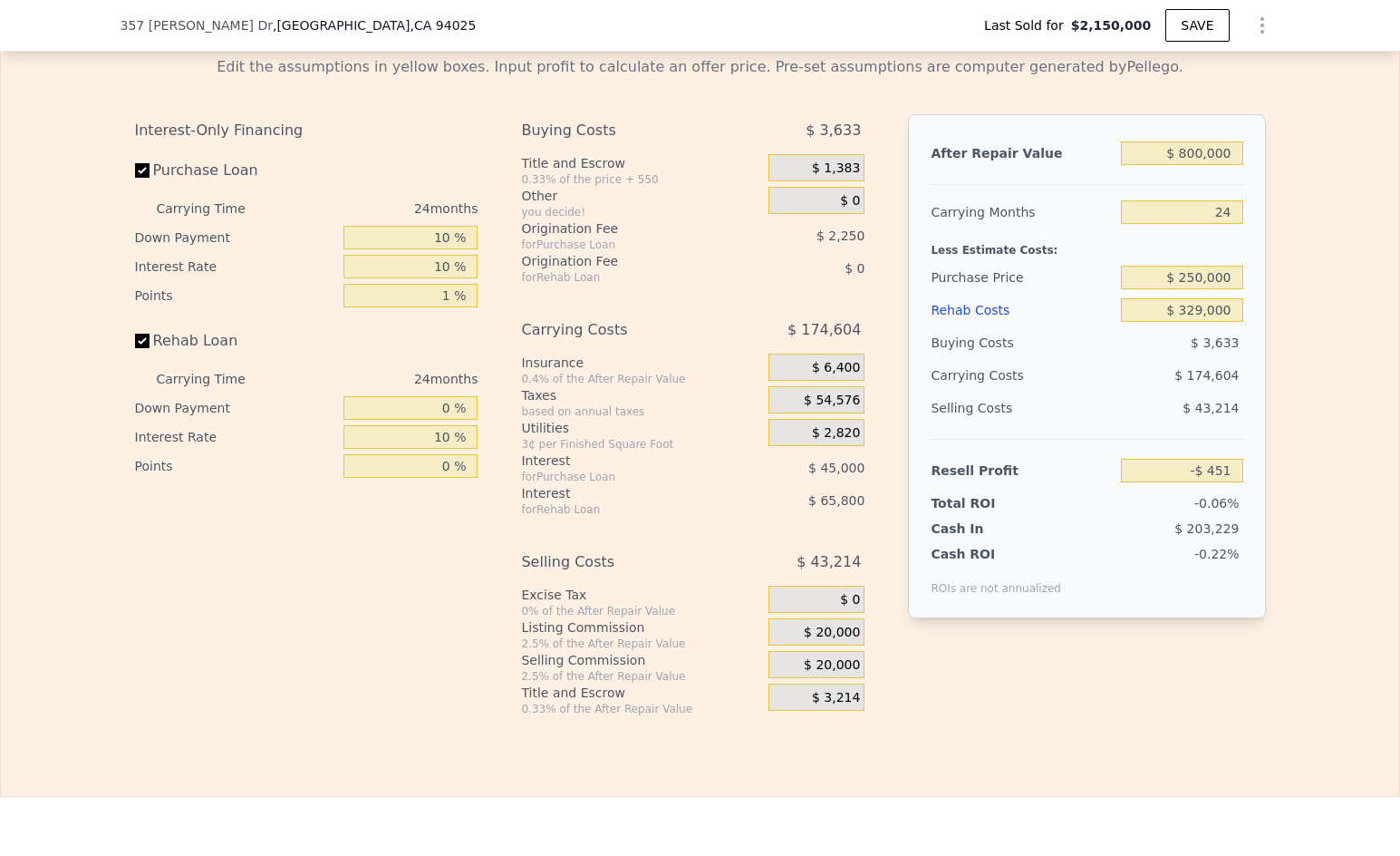
scroll to position [2910, 0]
type input "$ 2,586,000"
type input "8"
type input "$ 0"
type input "$ 91,801"
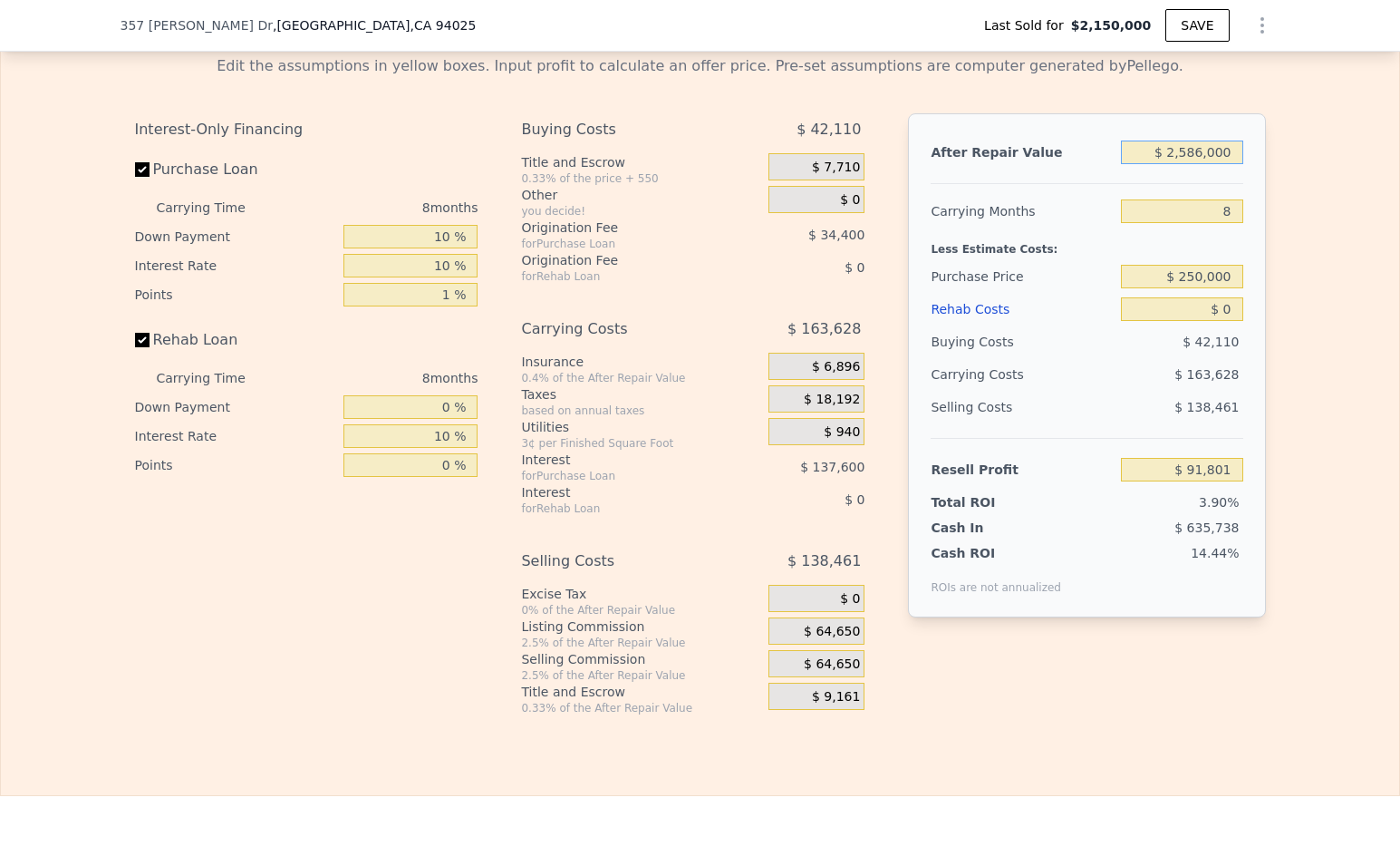
drag, startPoint x: 1235, startPoint y: 183, endPoint x: 1137, endPoint y: 170, distance: 98.9
click at [1137, 164] on input "$ 2,586,000" at bounding box center [1182, 152] width 121 height 24
type input "$ 1"
type input "-$ 2,349,391"
type input "$ 10"
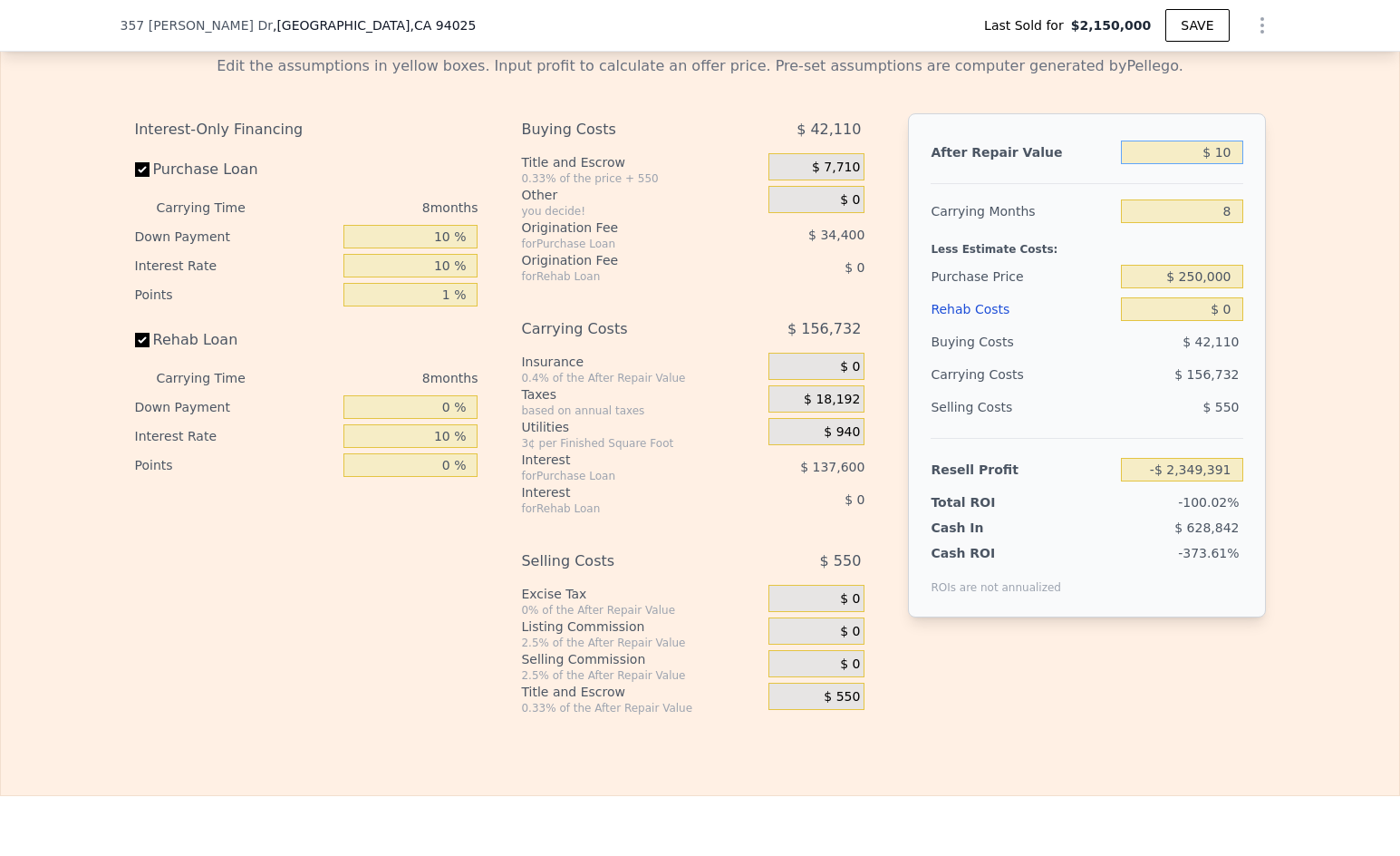
type input "-$ 2,349,382"
type input "$ 100"
type input "-$ 2,349,298"
type input "$ 1,000"
type input "-$ 2,348,448"
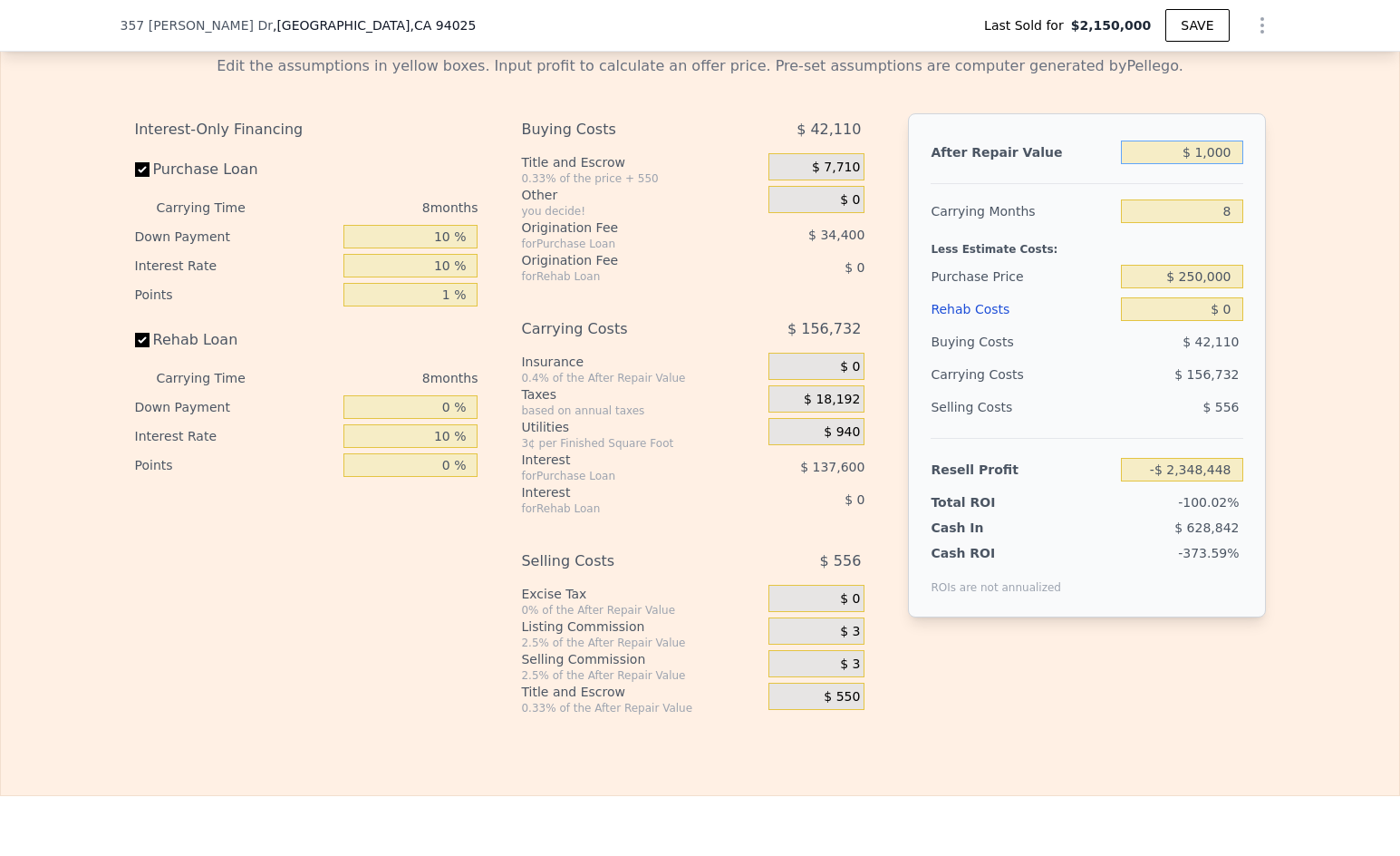
type input "$ 10,000"
type input "-$ 2,339,952"
type input "$ 100,000"
type input "-$ 2,254,992"
type input "$ 1,000,000"
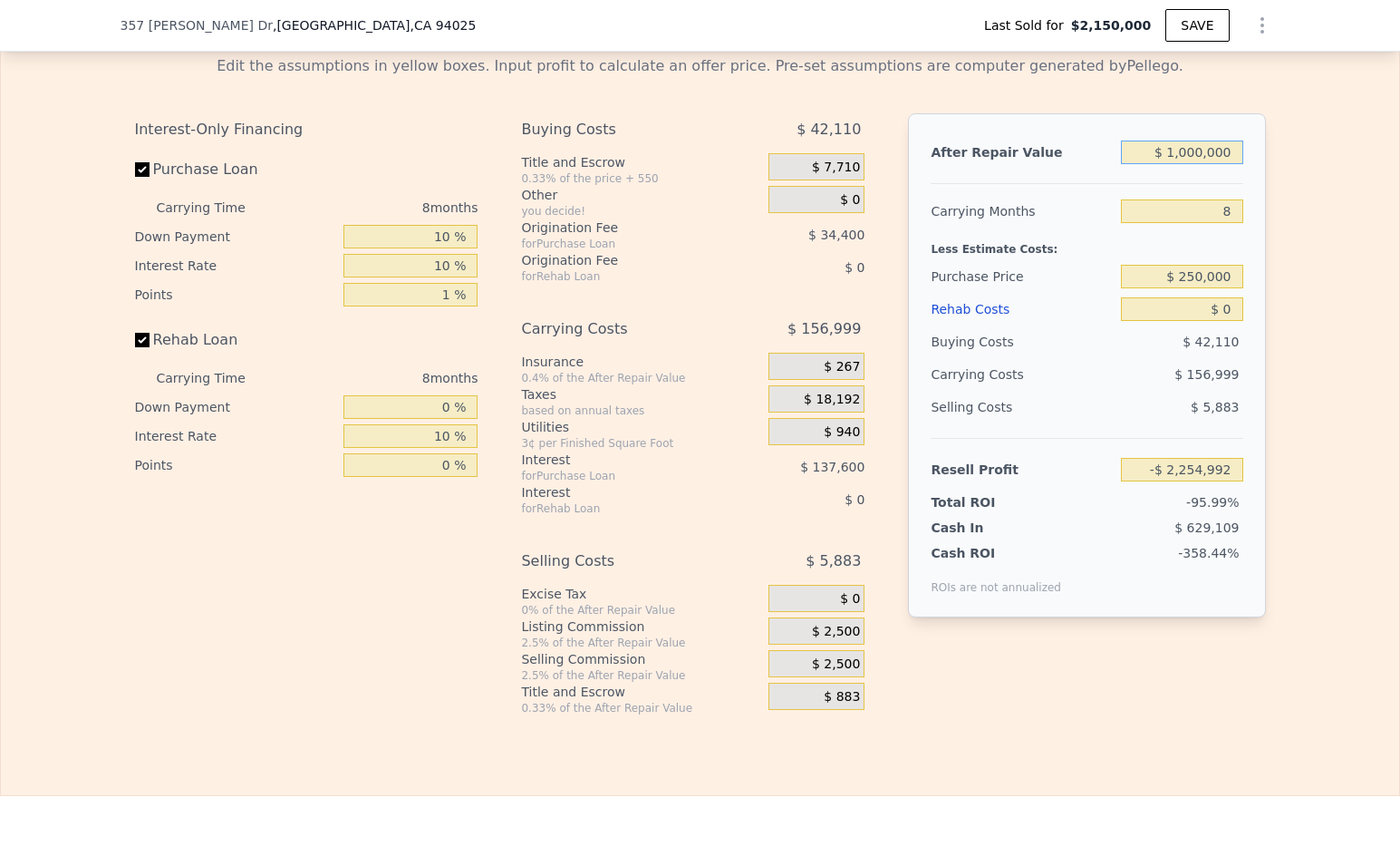
type input "-$ 1,405,389"
type input "$ 1,000,000"
drag, startPoint x: 1224, startPoint y: 302, endPoint x: 1210, endPoint y: 320, distance: 22.8
click at [1178, 288] on input "$ 250,000" at bounding box center [1182, 276] width 121 height 24
type input "$ 652,938"
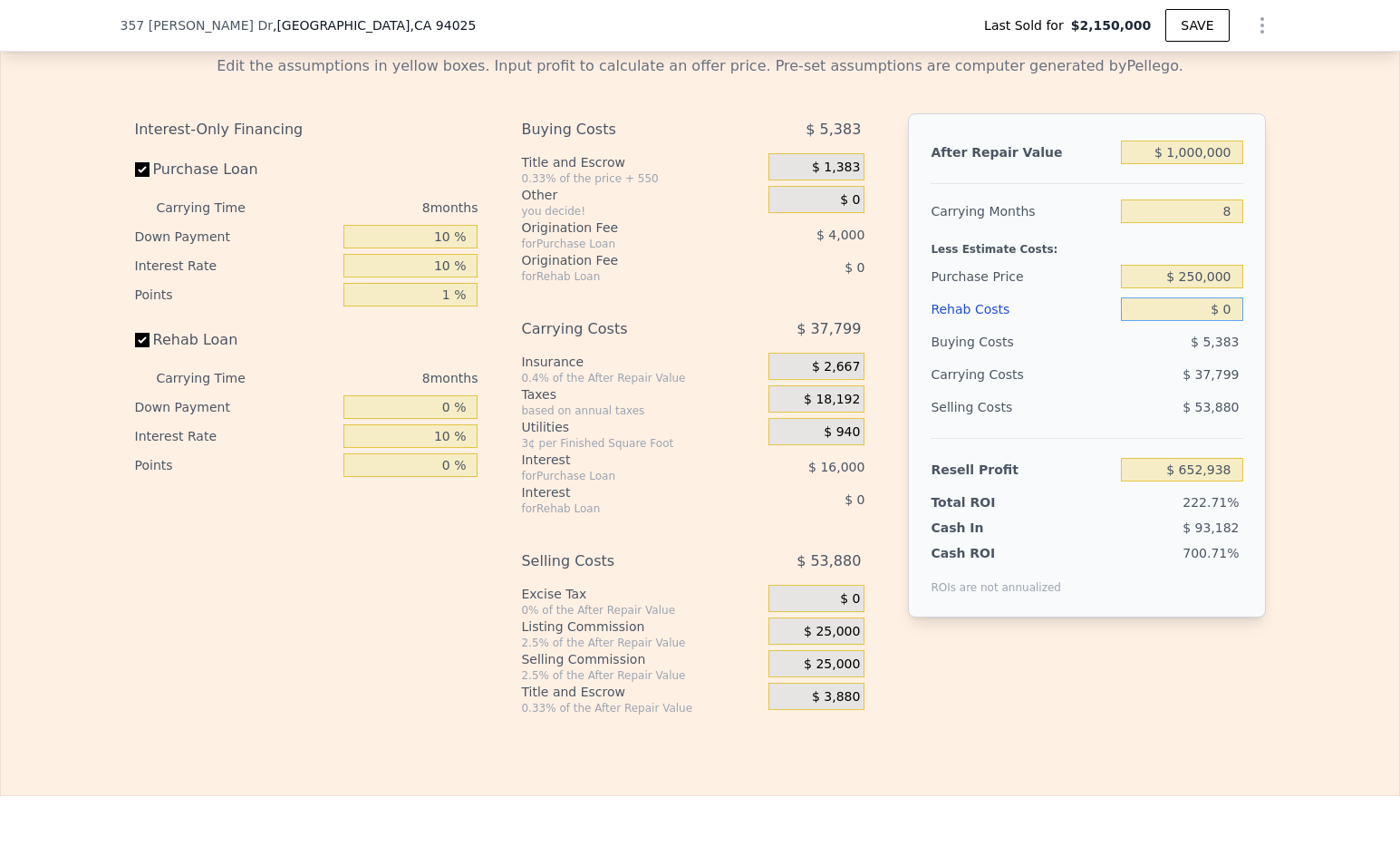
drag, startPoint x: 1228, startPoint y: 331, endPoint x: 1215, endPoint y: 330, distance: 13.0
click at [1215, 321] on input "$ 0" at bounding box center [1182, 308] width 121 height 24
type input "$ 48"
type input "$ 652,889"
type input "$ 487"
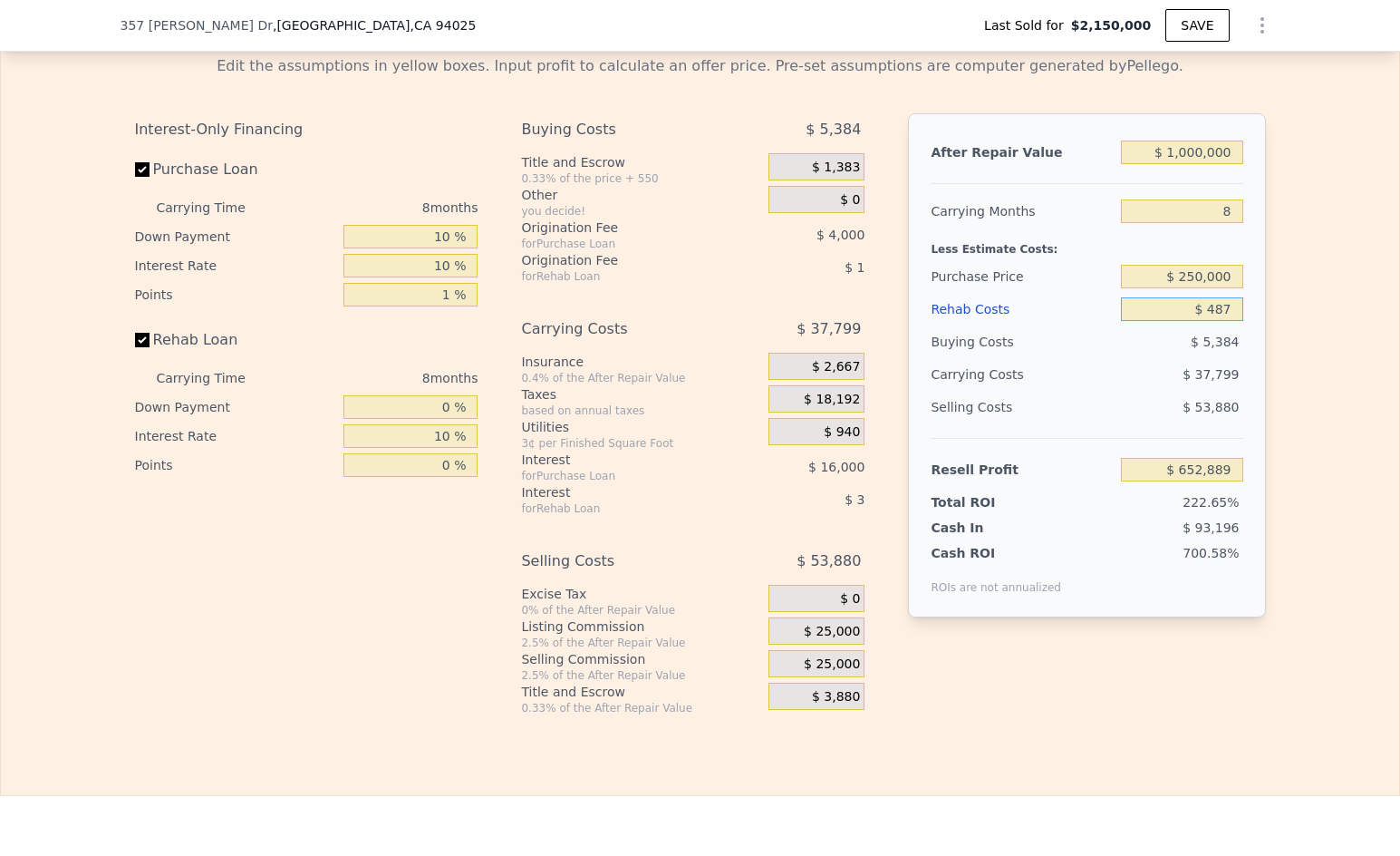
type input "$ 652,411"
type input "$ 4,870"
type input "$ 647,678"
type input "$ 48,700"
type input "$ 600,339"
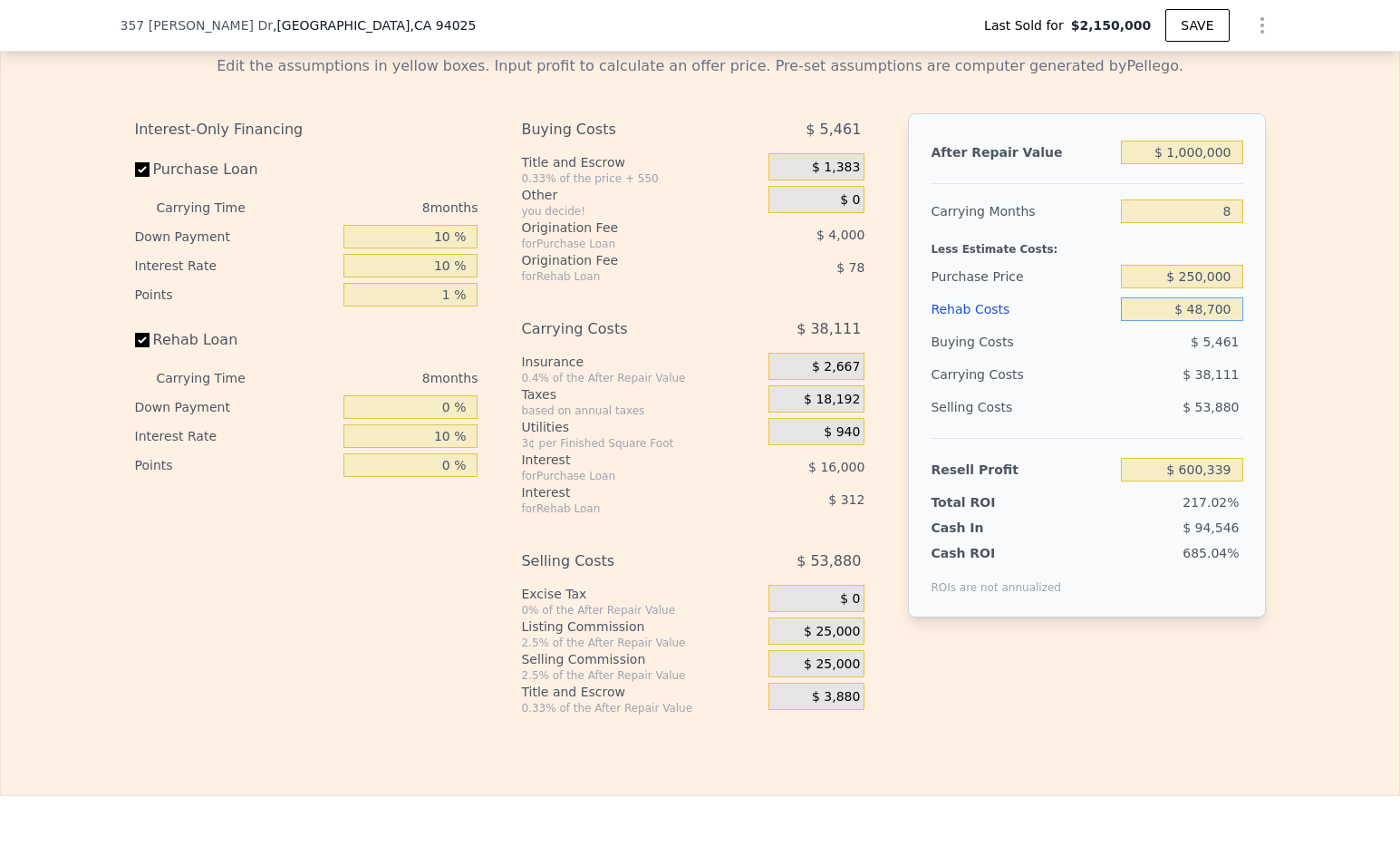
type input "$ 487,000"
type input "$ 126,978"
type input "$ 487,000"
click at [1313, 411] on div "Edit the assumptions in yellow boxes. Input profit to calculate an offer price.…" at bounding box center [700, 378] width 1398 height 675
drag, startPoint x: 1230, startPoint y: 233, endPoint x: 1208, endPoint y: 236, distance: 22.2
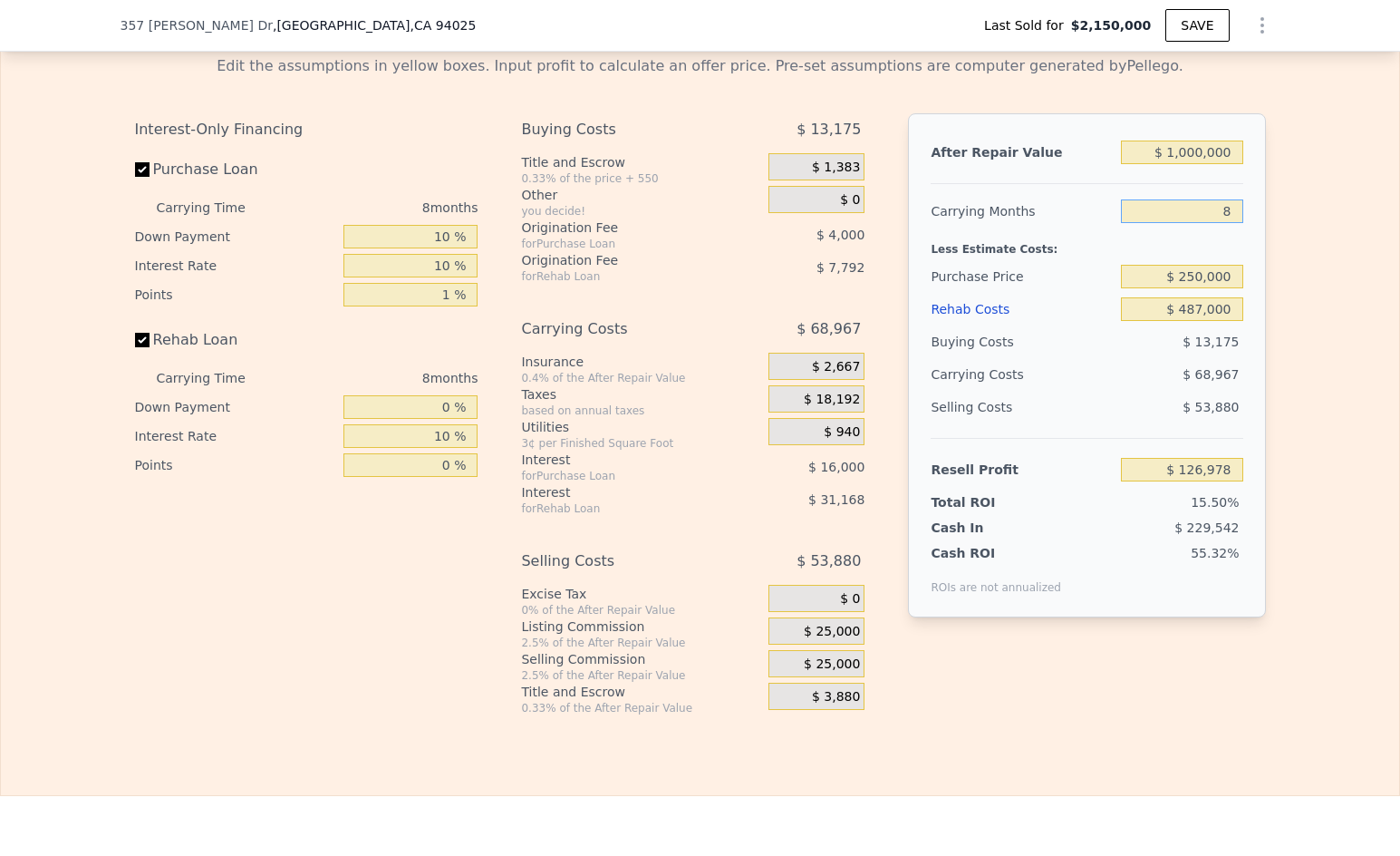
click at [1208, 223] on input "8" at bounding box center [1182, 211] width 121 height 24
type input "2"
type input "$ 178,703"
type input "24"
type input "-$ 10,955"
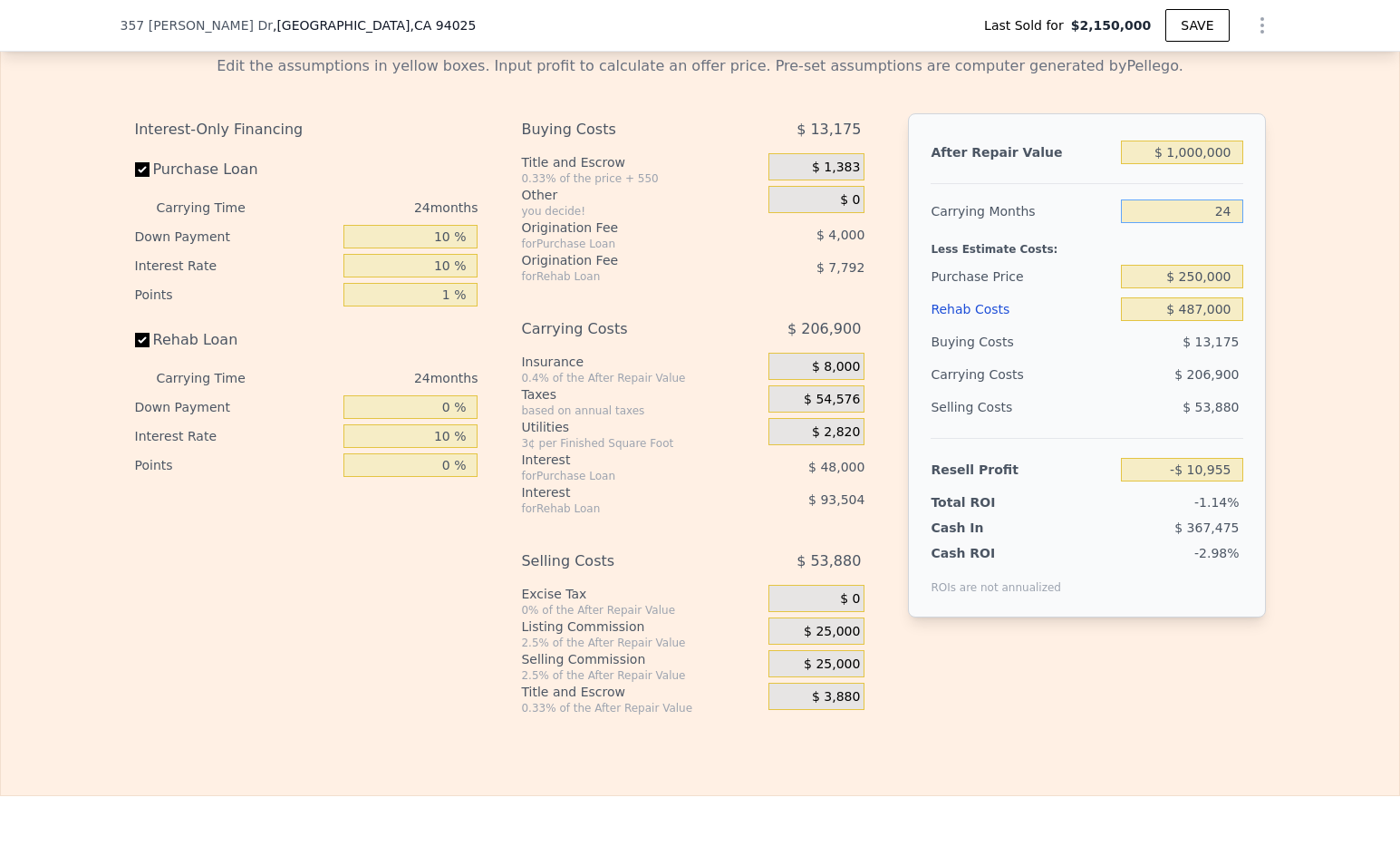
type input "24"
click at [1334, 294] on div "Edit the assumptions in yellow boxes. Input profit to calculate an offer price.…" at bounding box center [700, 378] width 1398 height 675
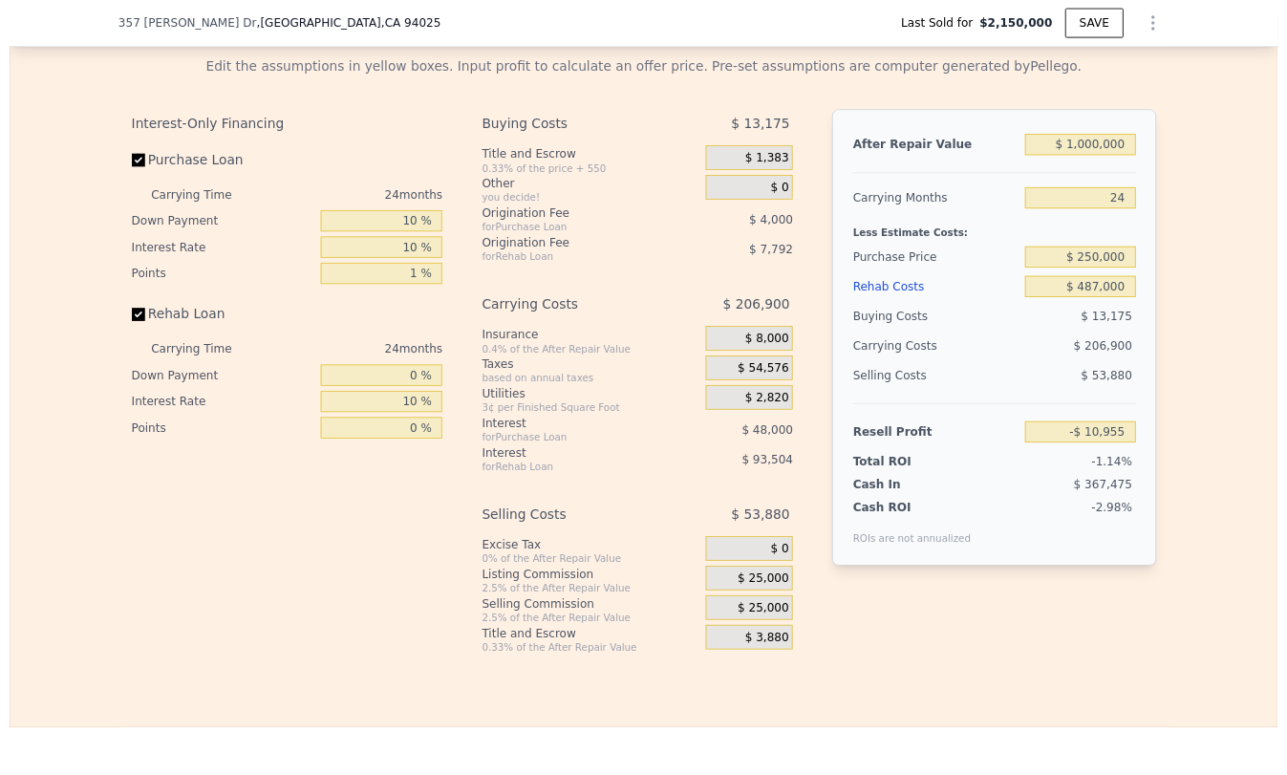
scroll to position [3062, 0]
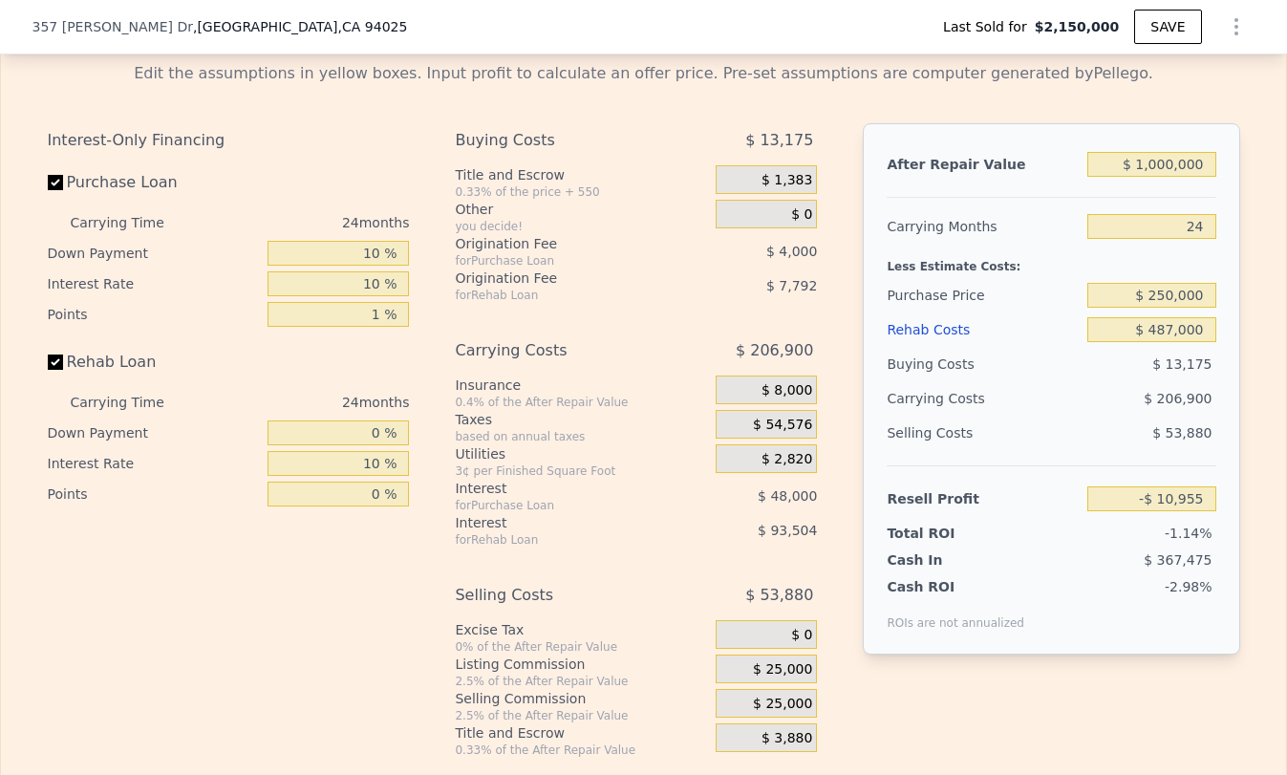
type input "$ 2,586,000"
type input "8"
type input "$ 0"
type input "$ 91,801"
